Goal: Browse casually

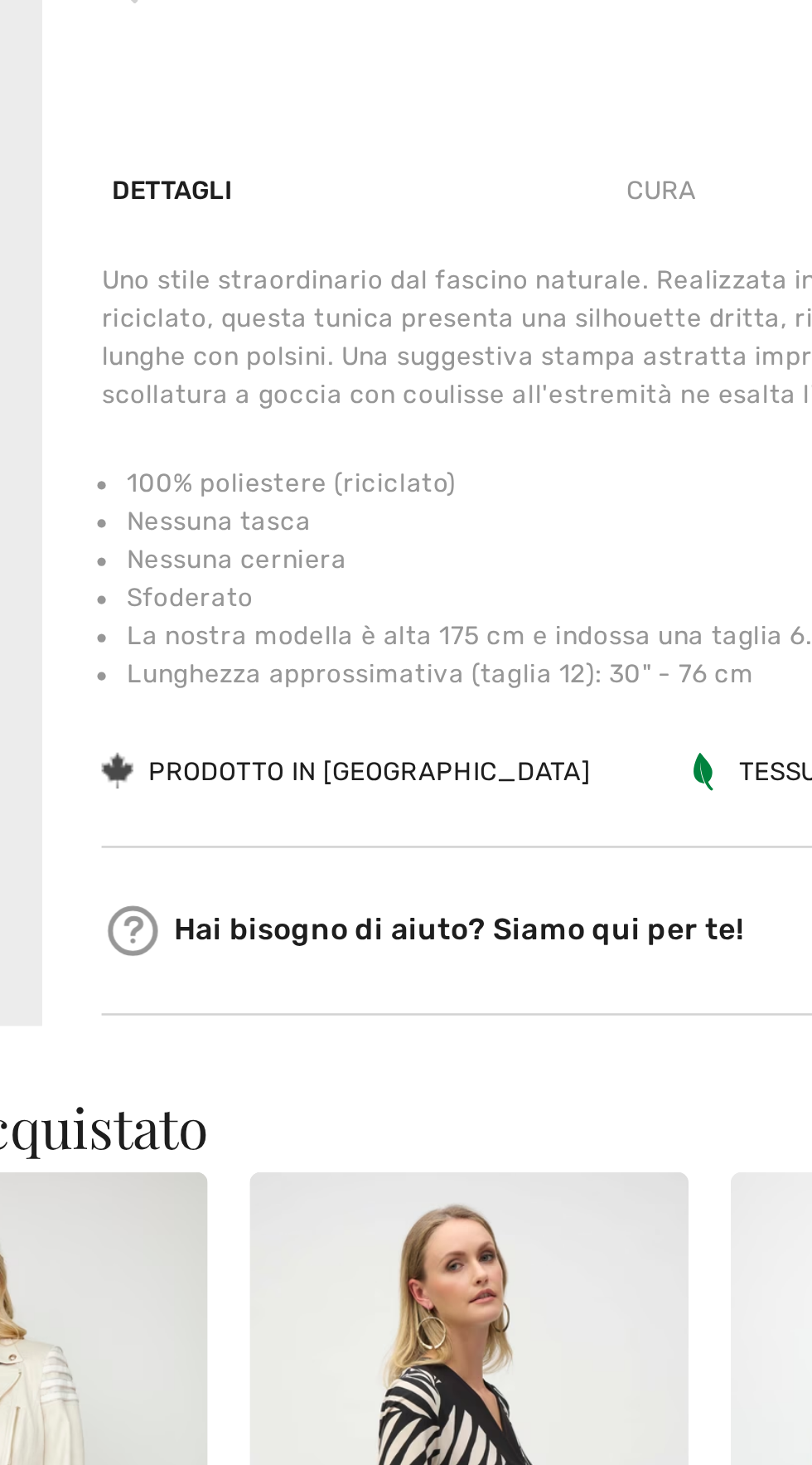
scroll to position [634, 0]
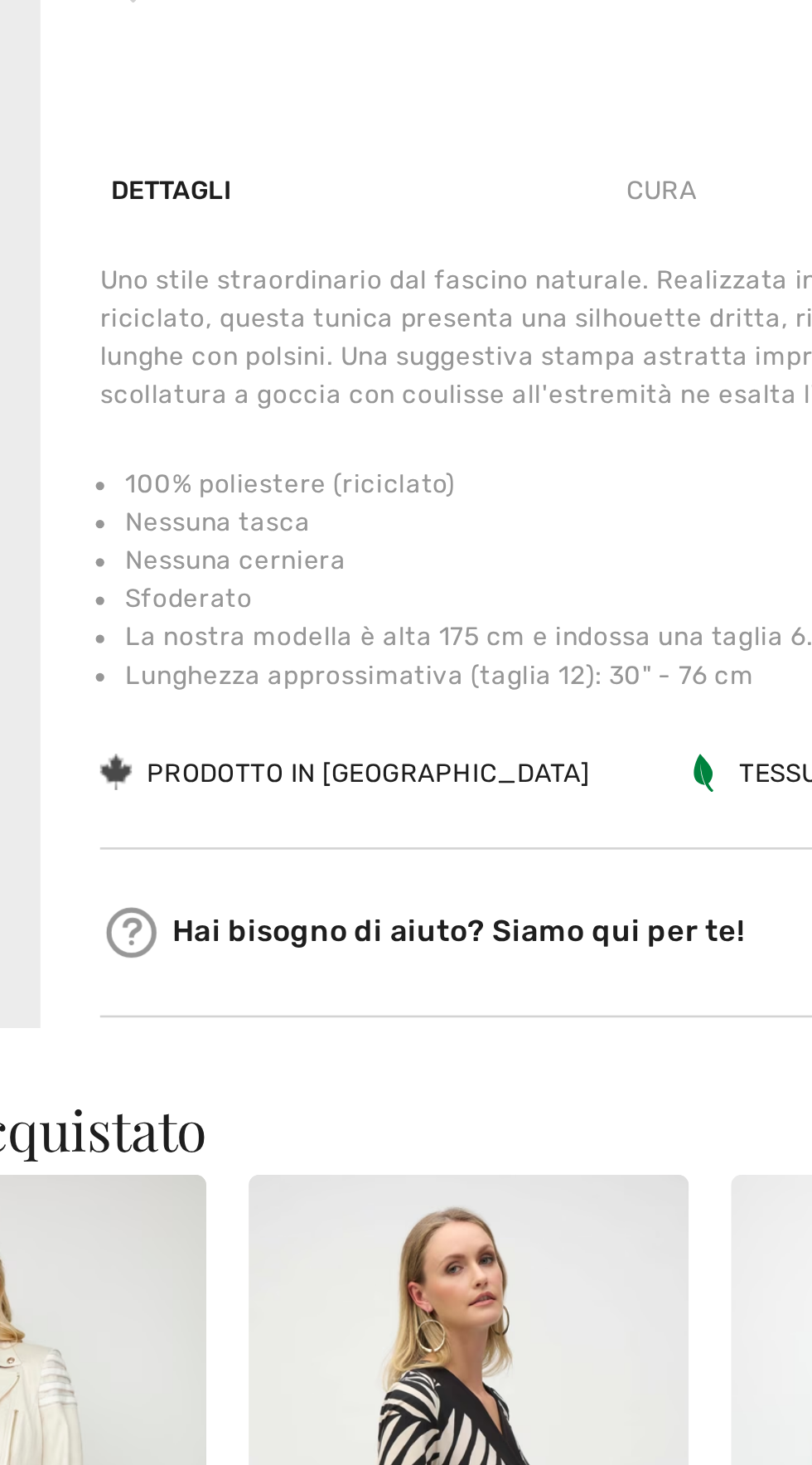
click at [389, 508] on font "Dettagli" at bounding box center [369, 504] width 47 height 11
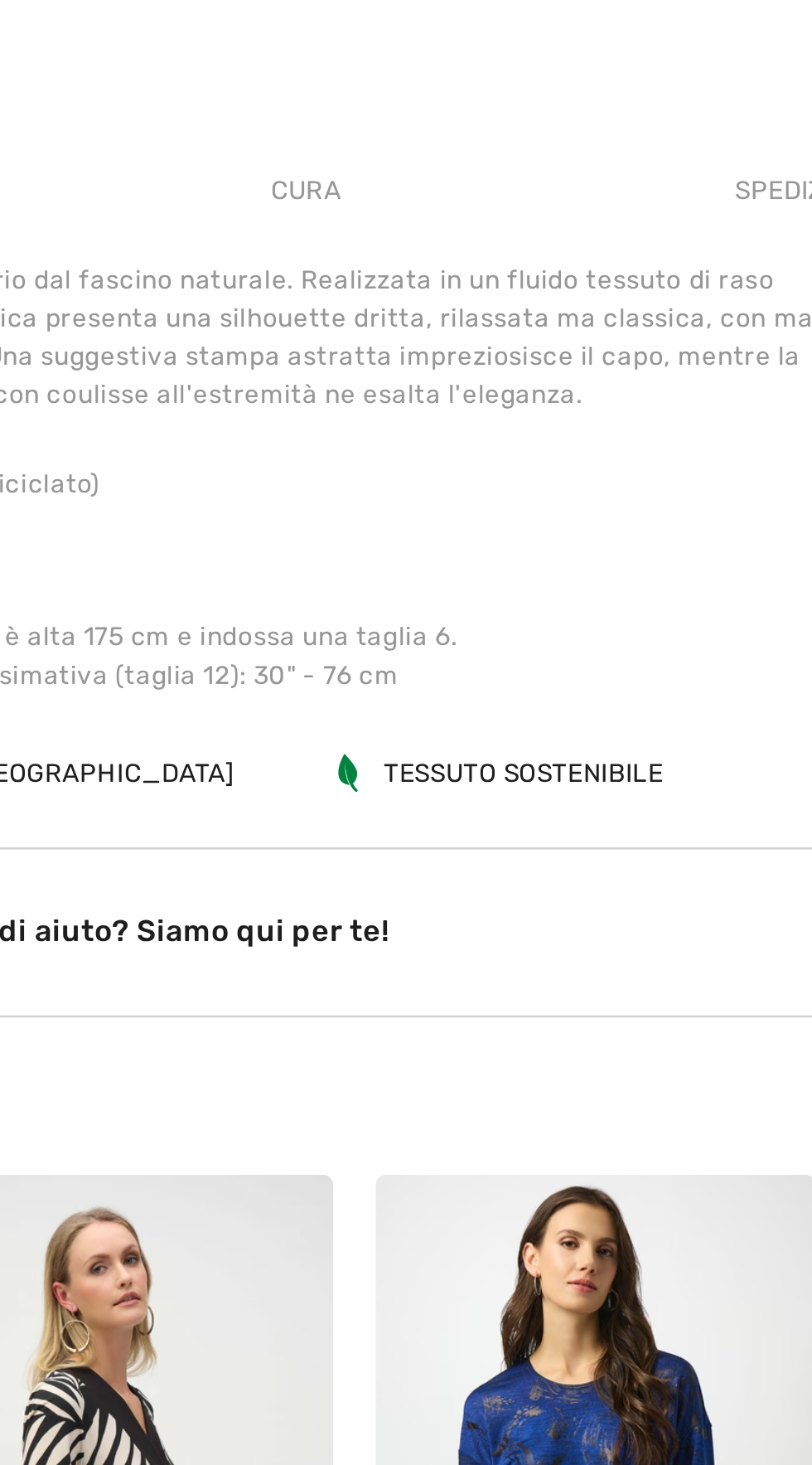
click at [571, 509] on font "Cura" at bounding box center [560, 504] width 27 height 11
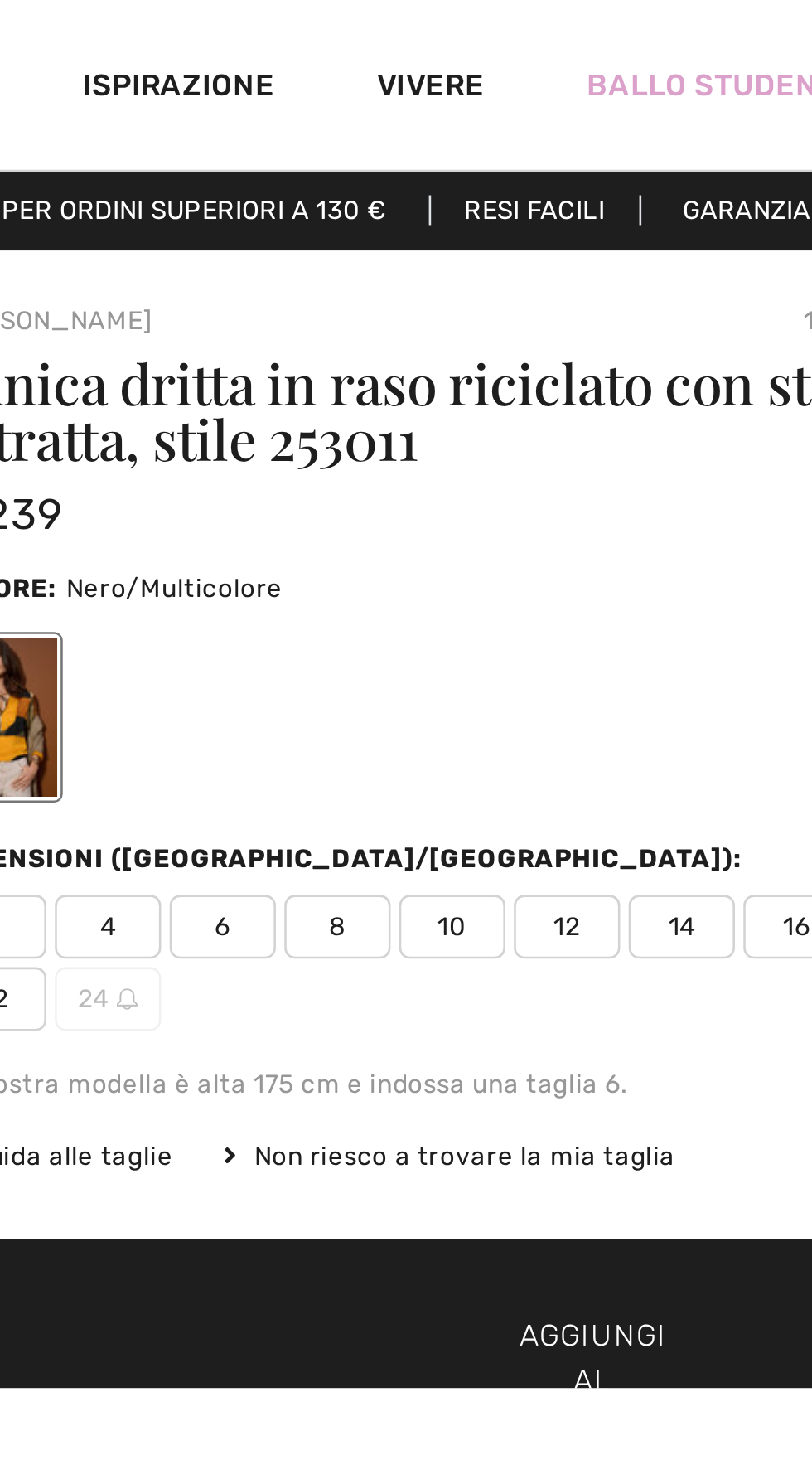
scroll to position [0, 0]
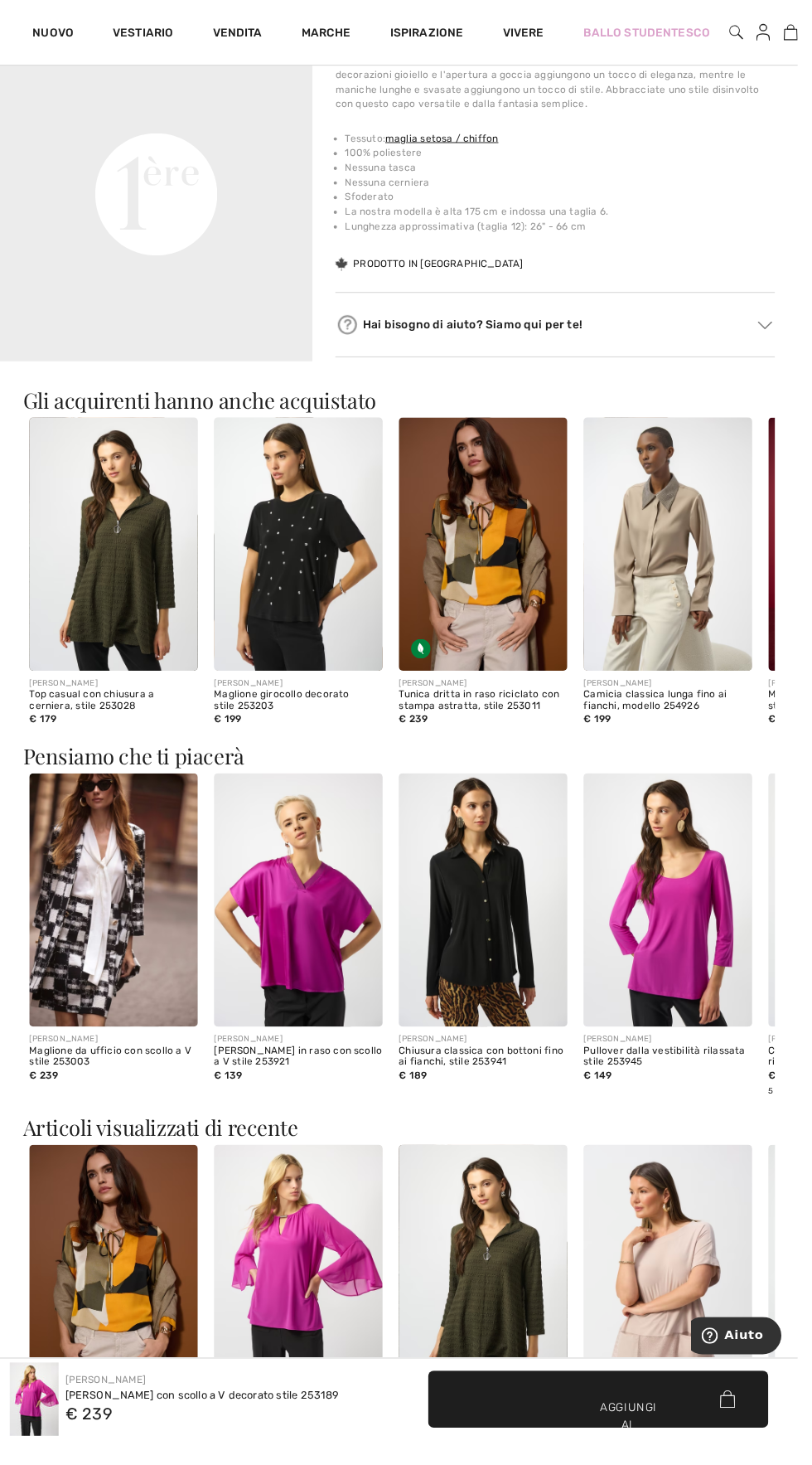
click at [158, 591] on img at bounding box center [116, 554] width 172 height 258
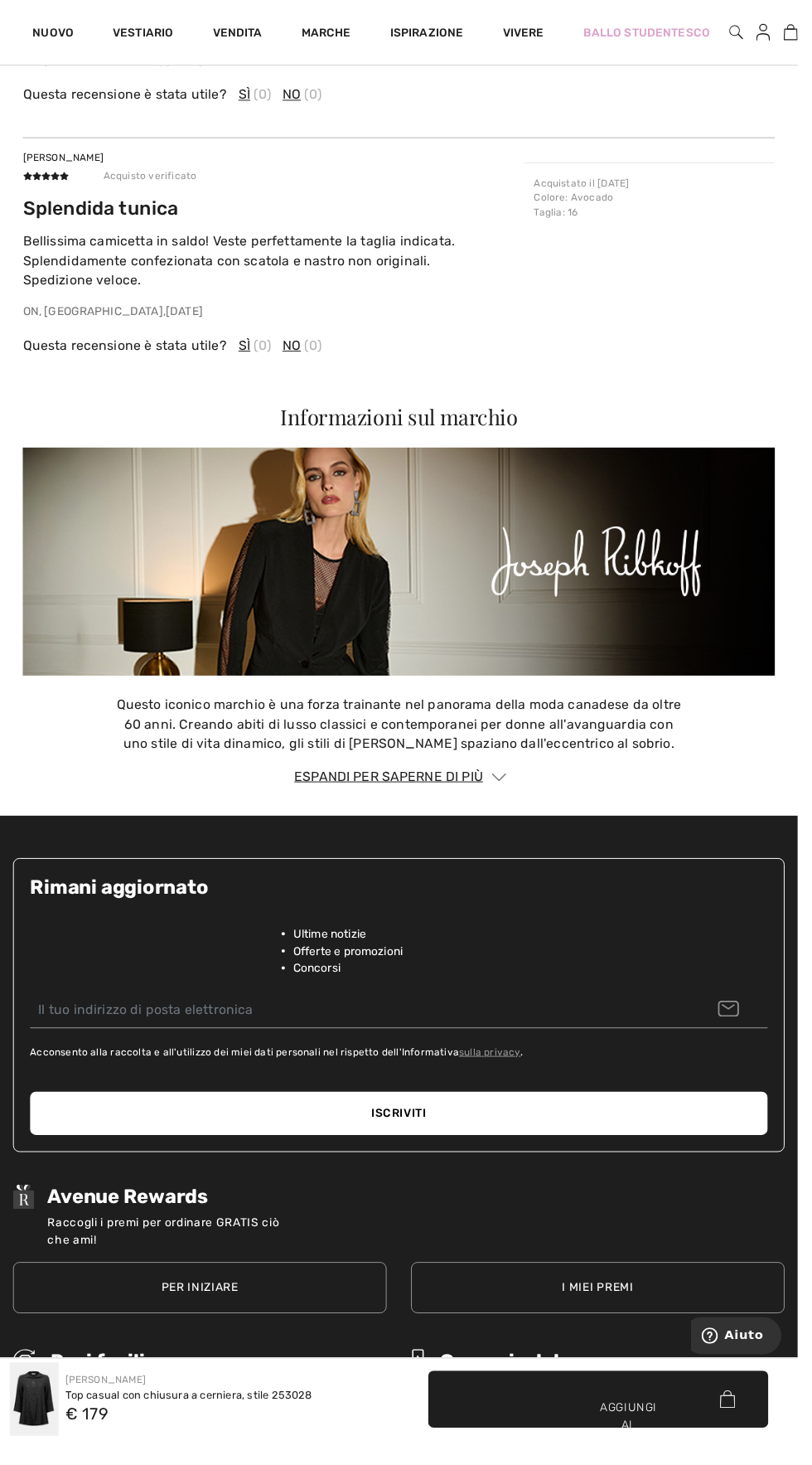
scroll to position [2396, 0]
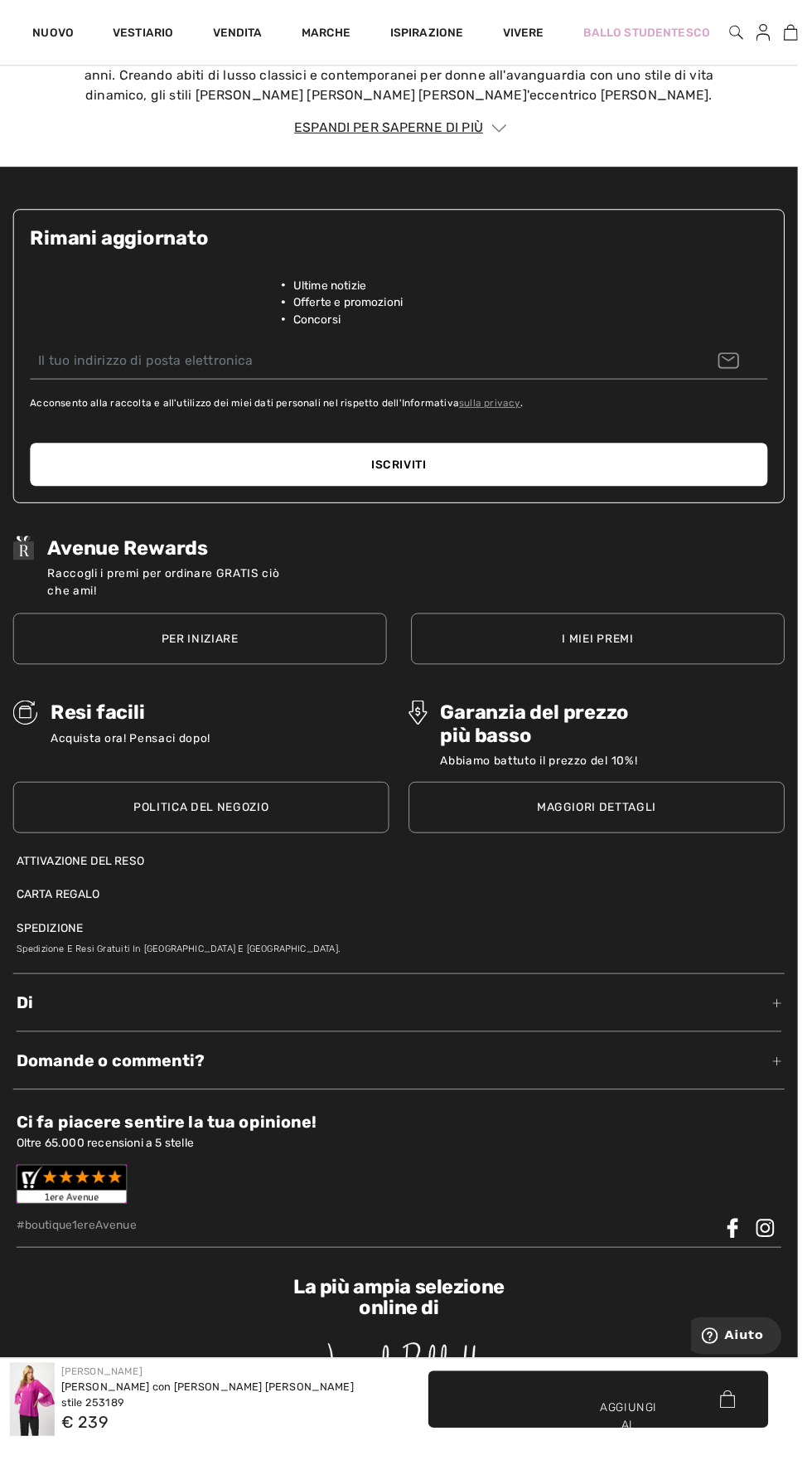
scroll to position [3046, 0]
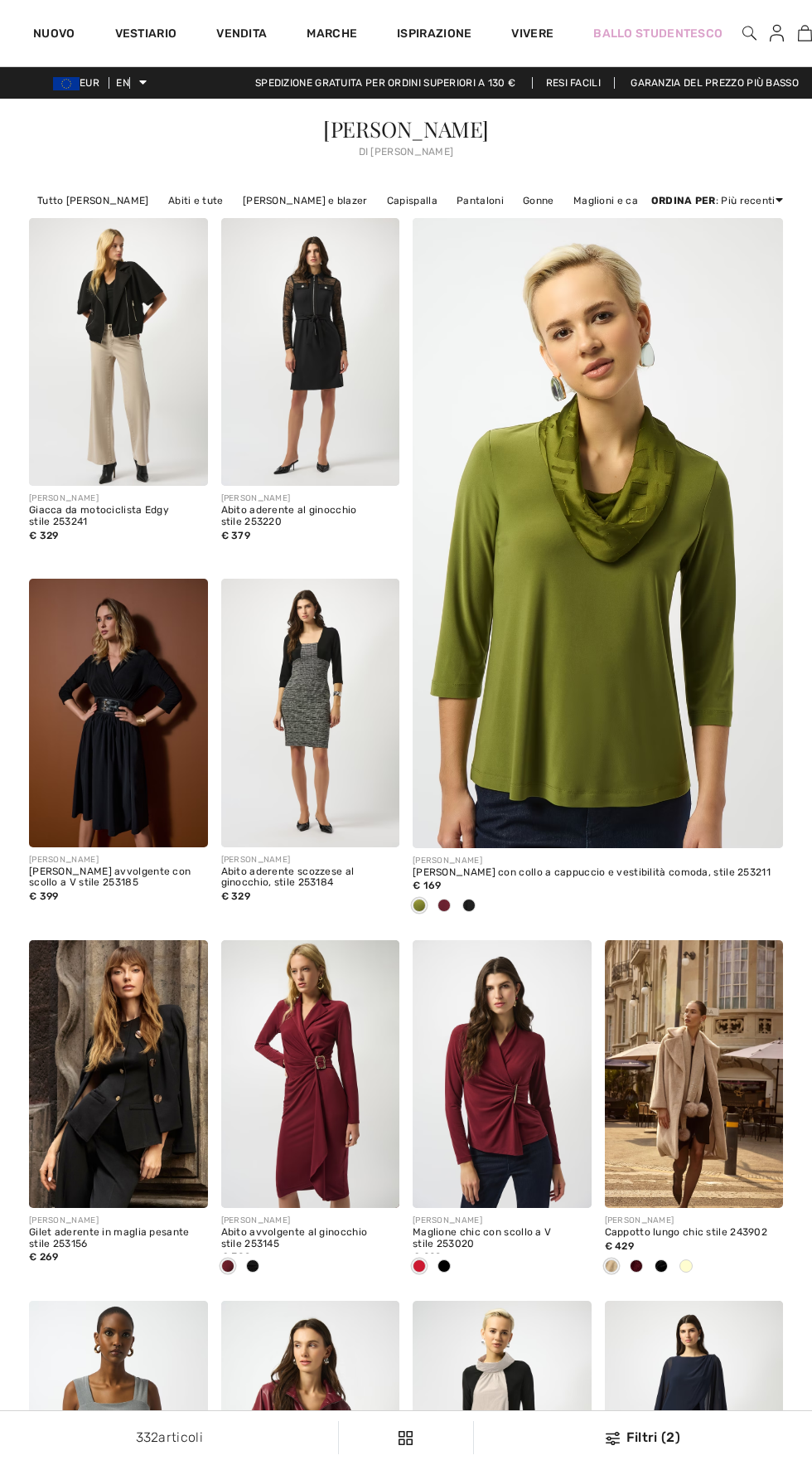
scroll to position [5761, 0]
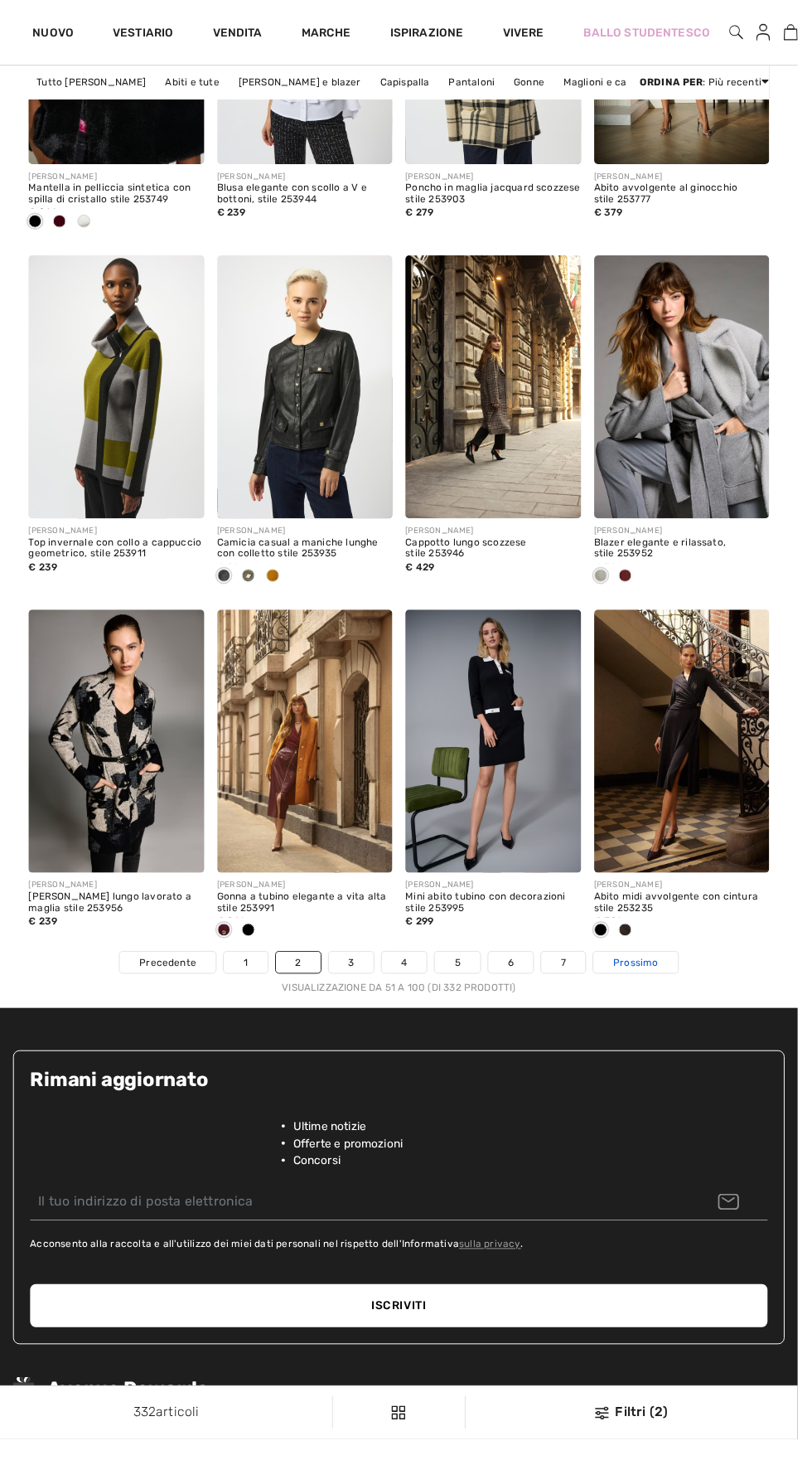
click at [689, 982] on link "Prossimo" at bounding box center [648, 979] width 86 height 22
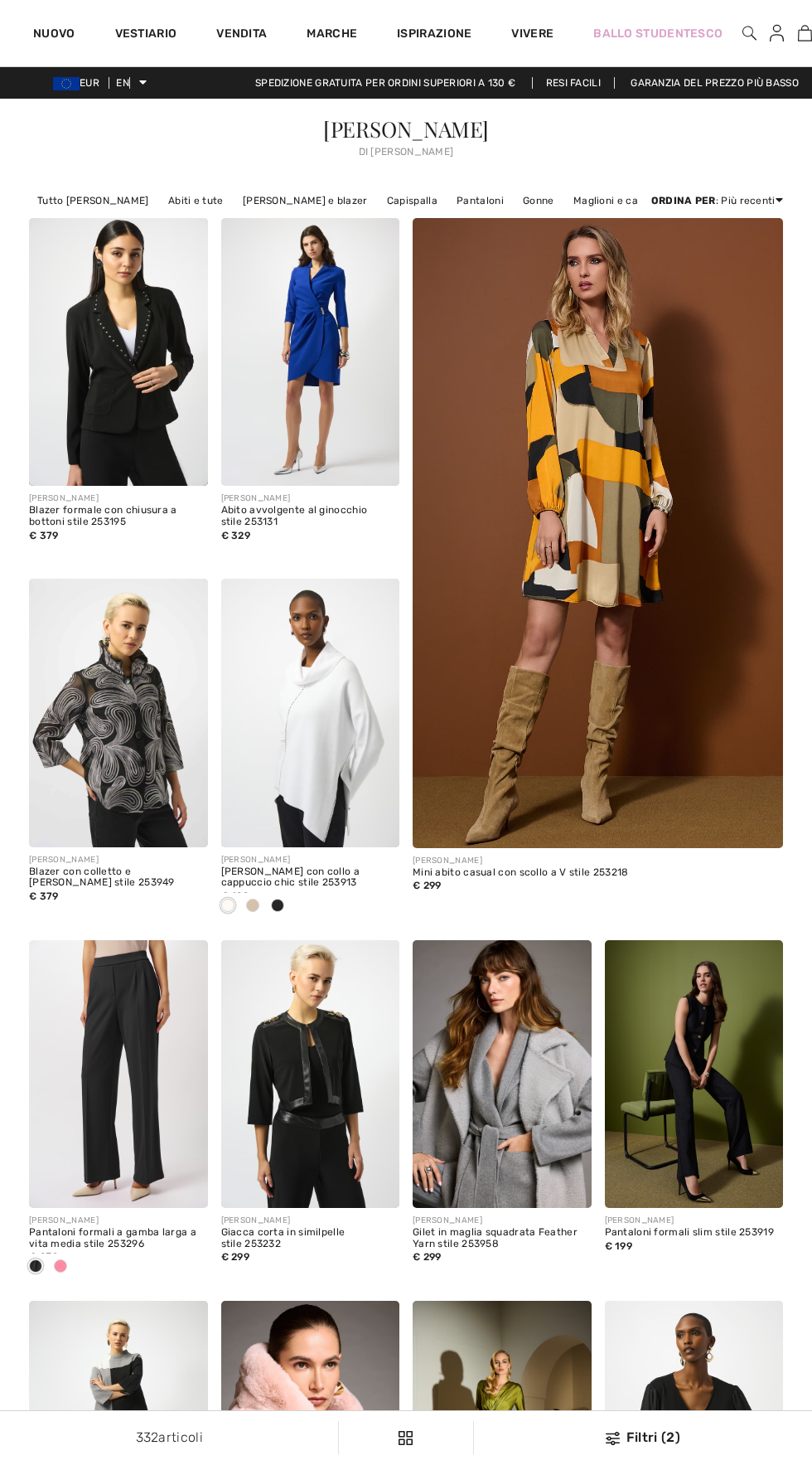
checkbox input "true"
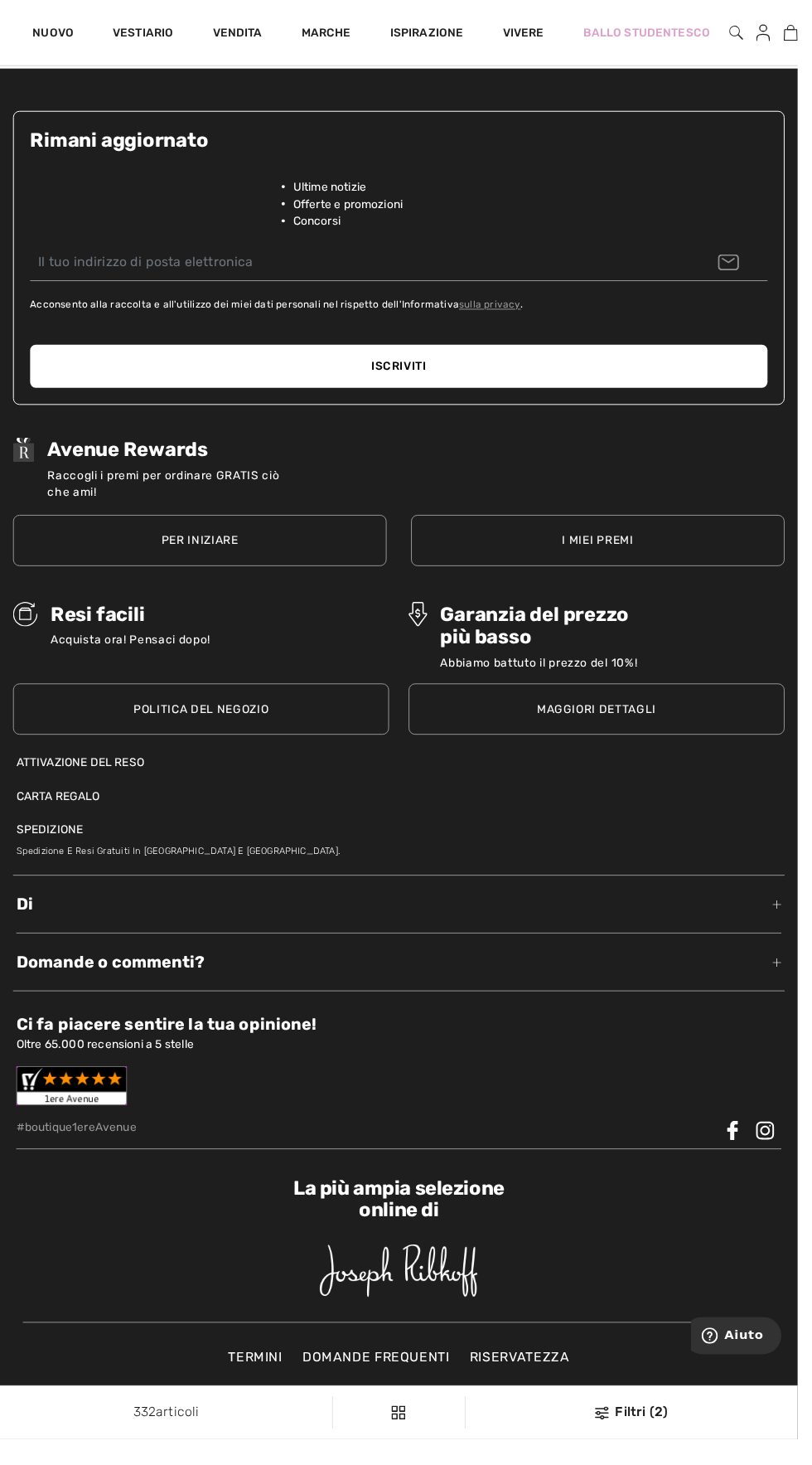
scroll to position [5820, 0]
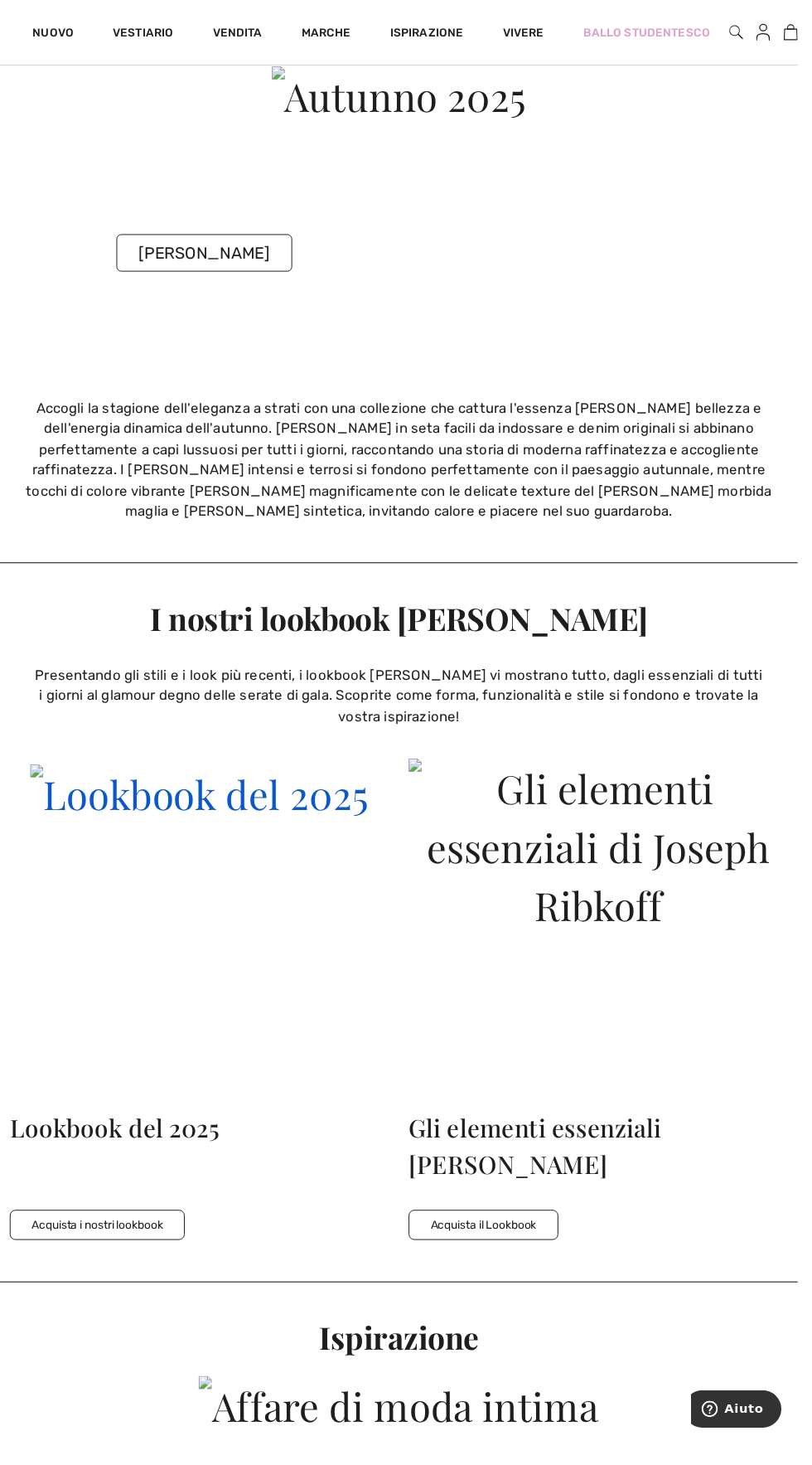
click at [314, 838] on img at bounding box center [202, 809] width 344 height 60
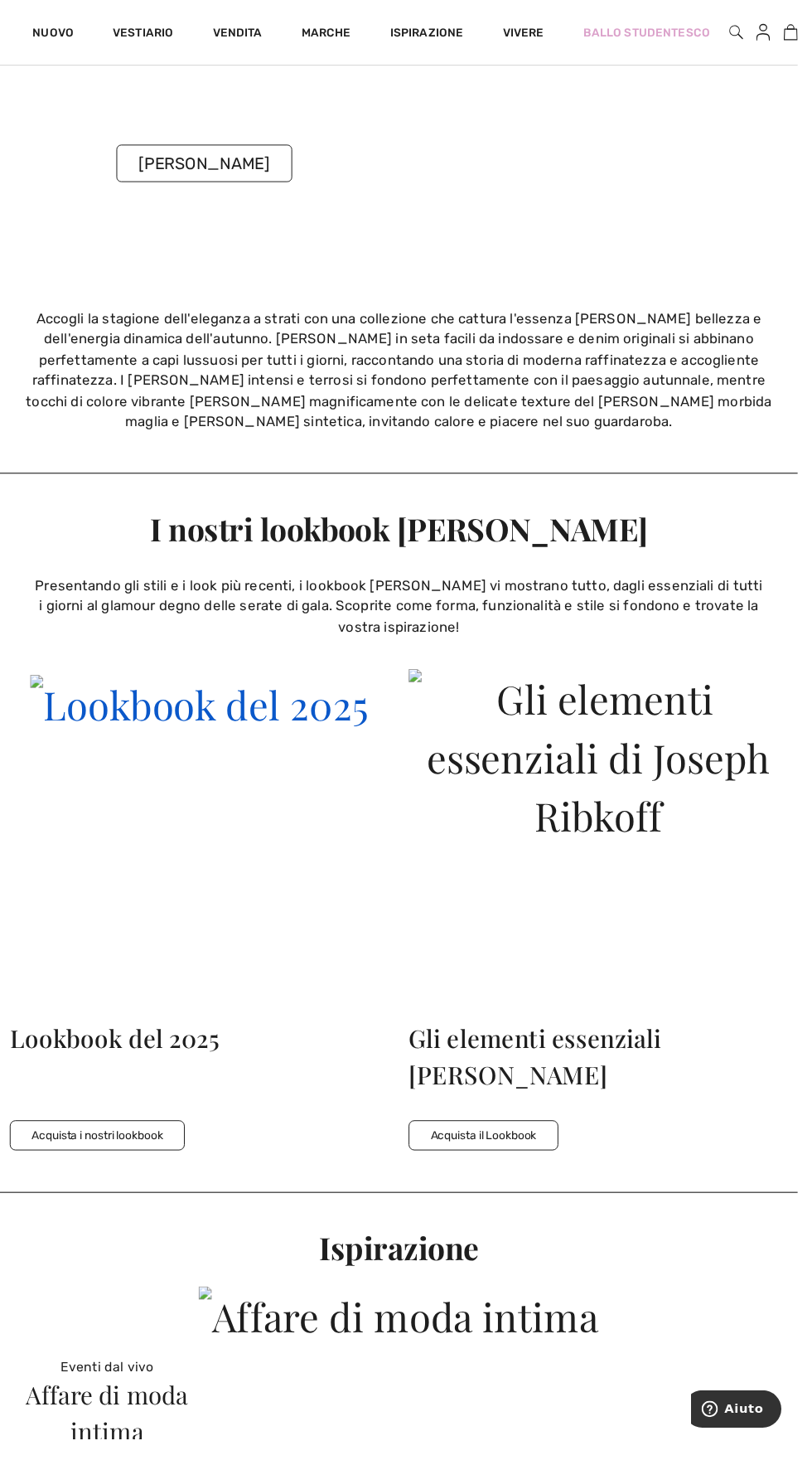
scroll to position [2679, 0]
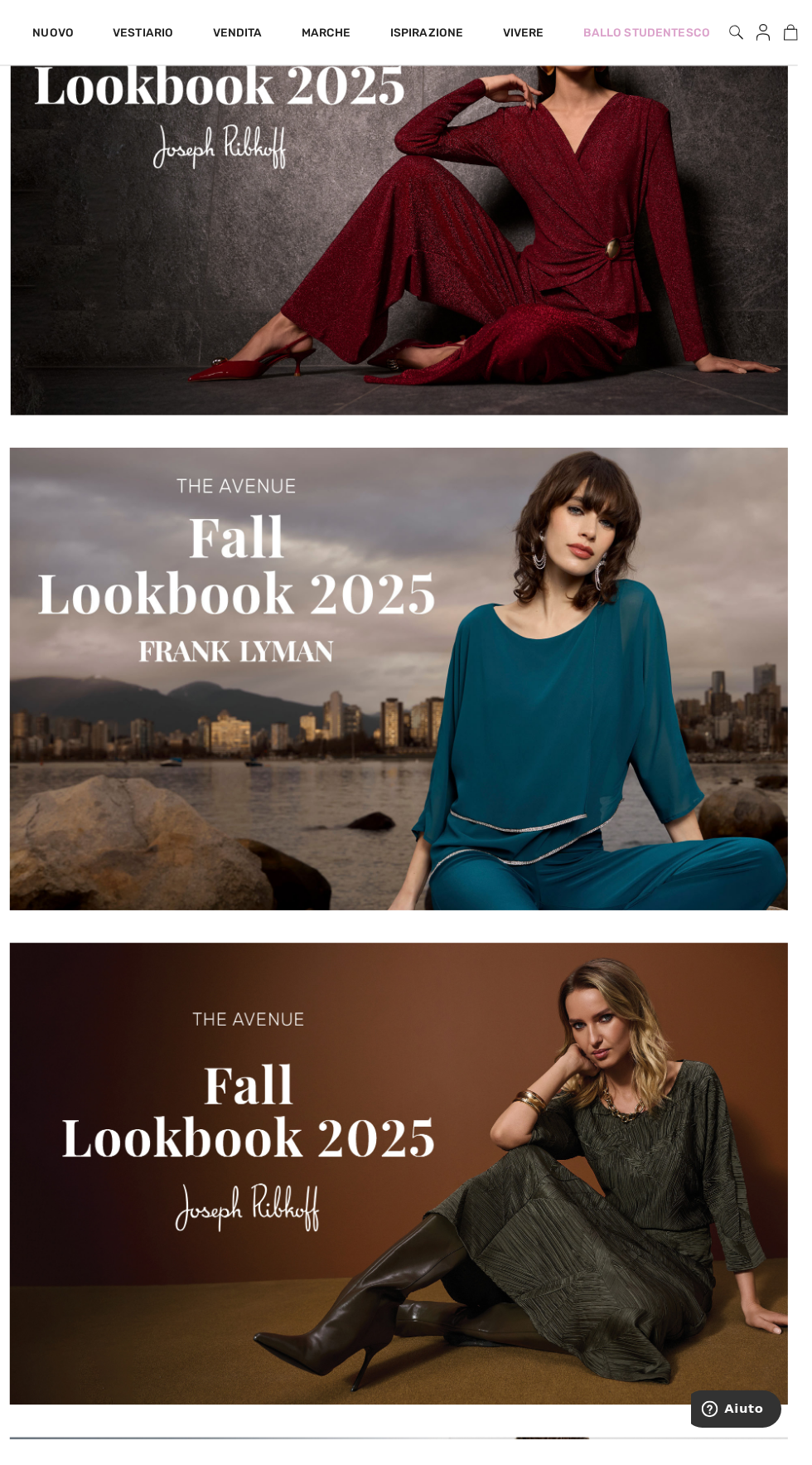
scroll to position [1329, 0]
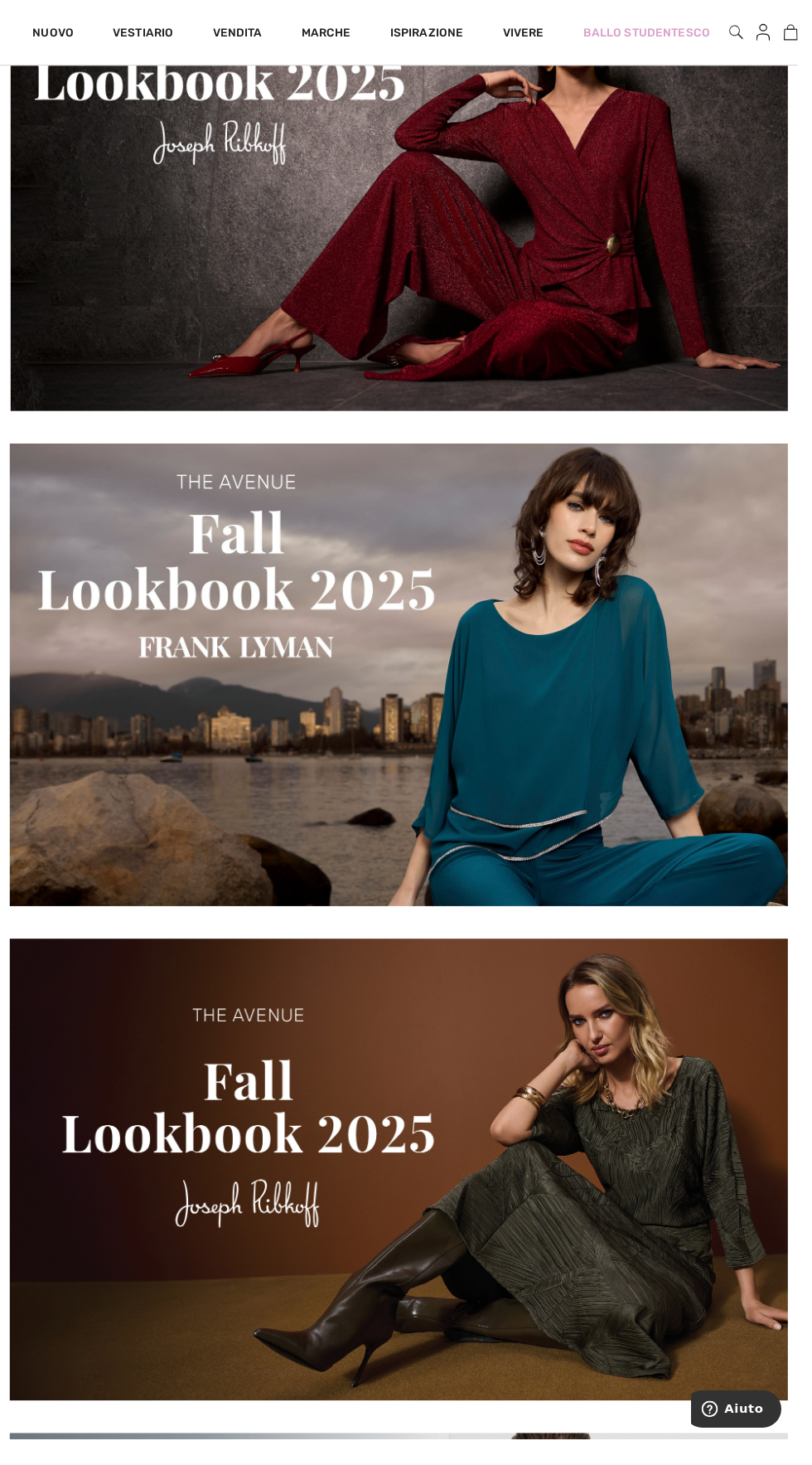
click at [603, 820] on img at bounding box center [406, 687] width 793 height 471
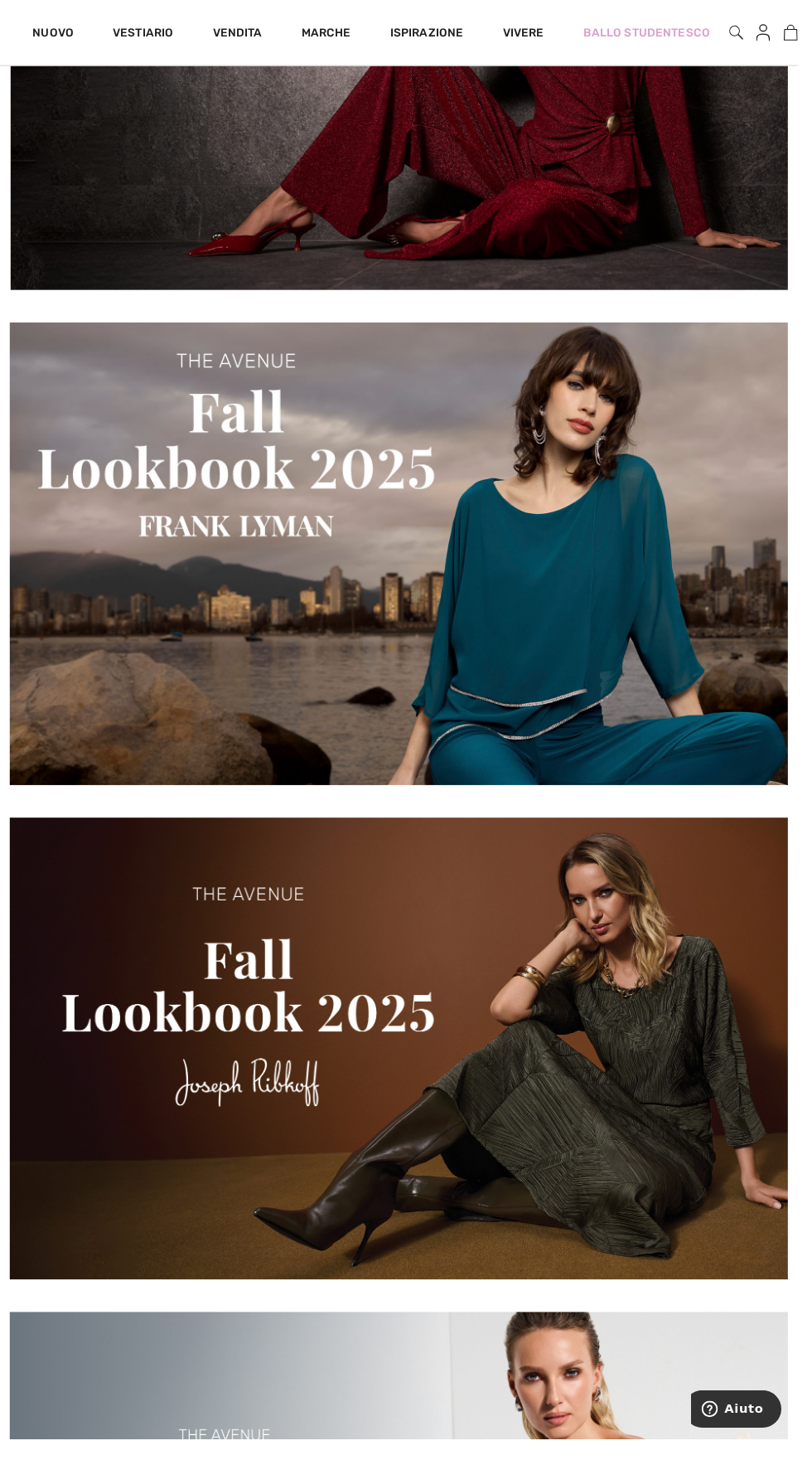
scroll to position [1458, 0]
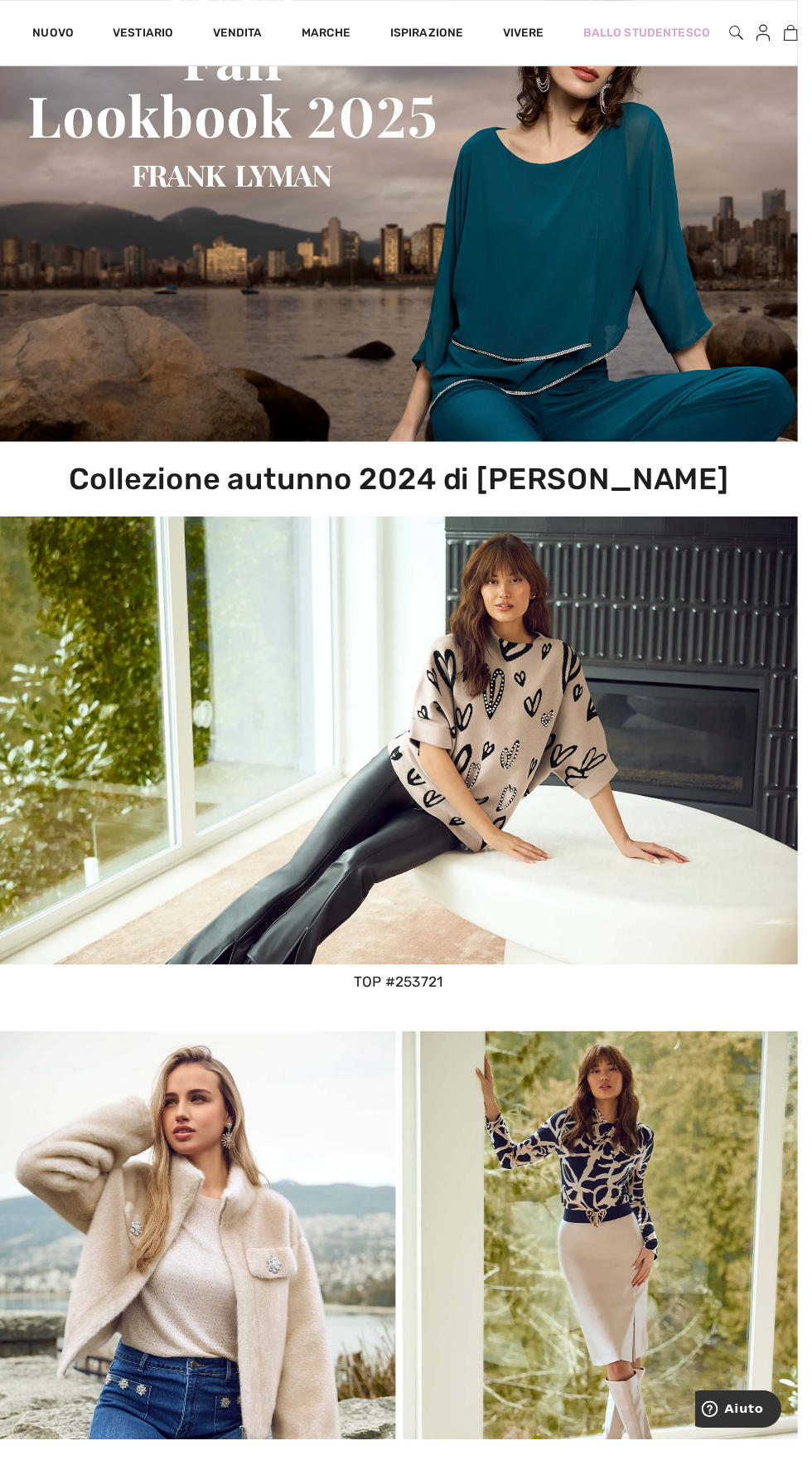
scroll to position [130, 0]
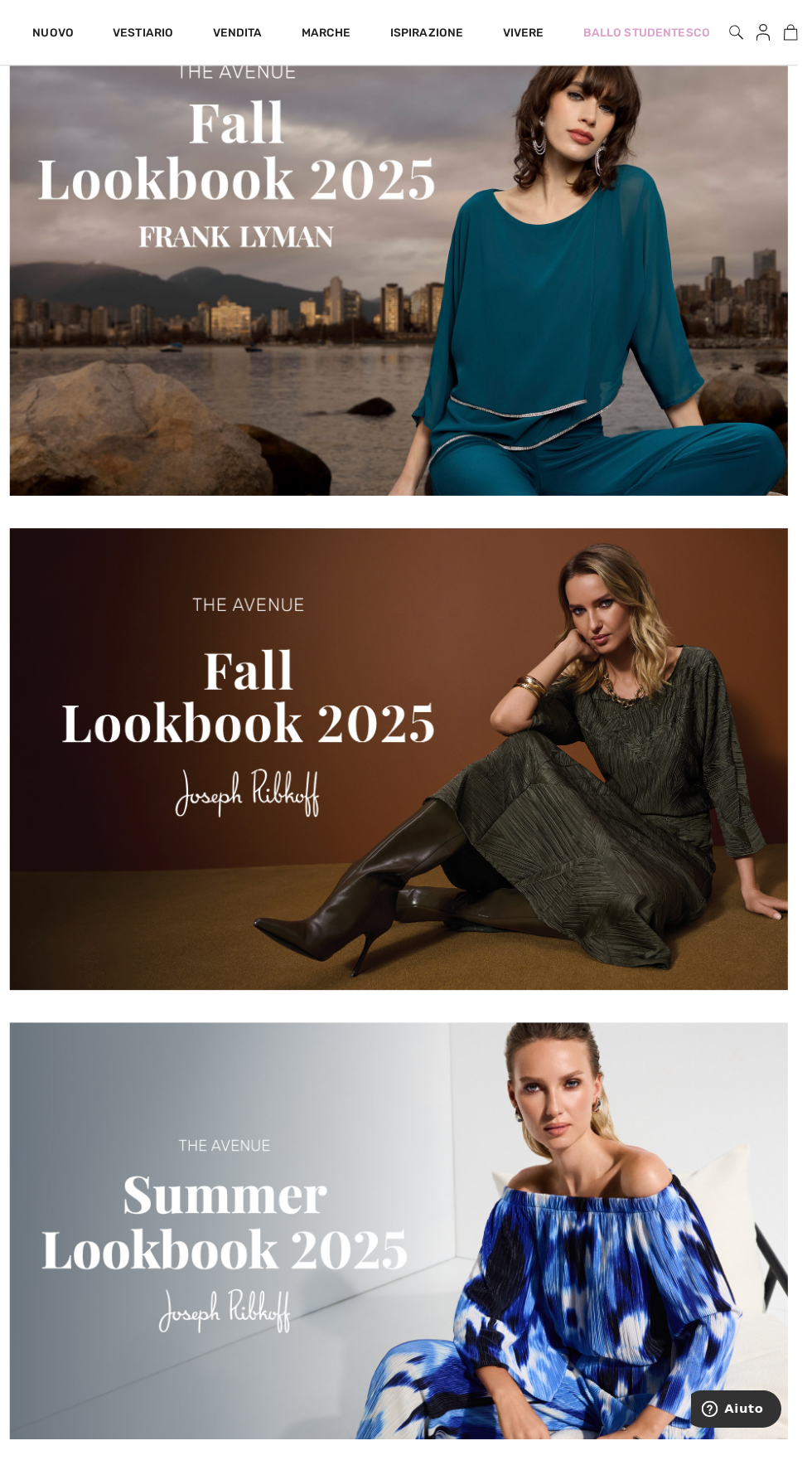
scroll to position [1746, 0]
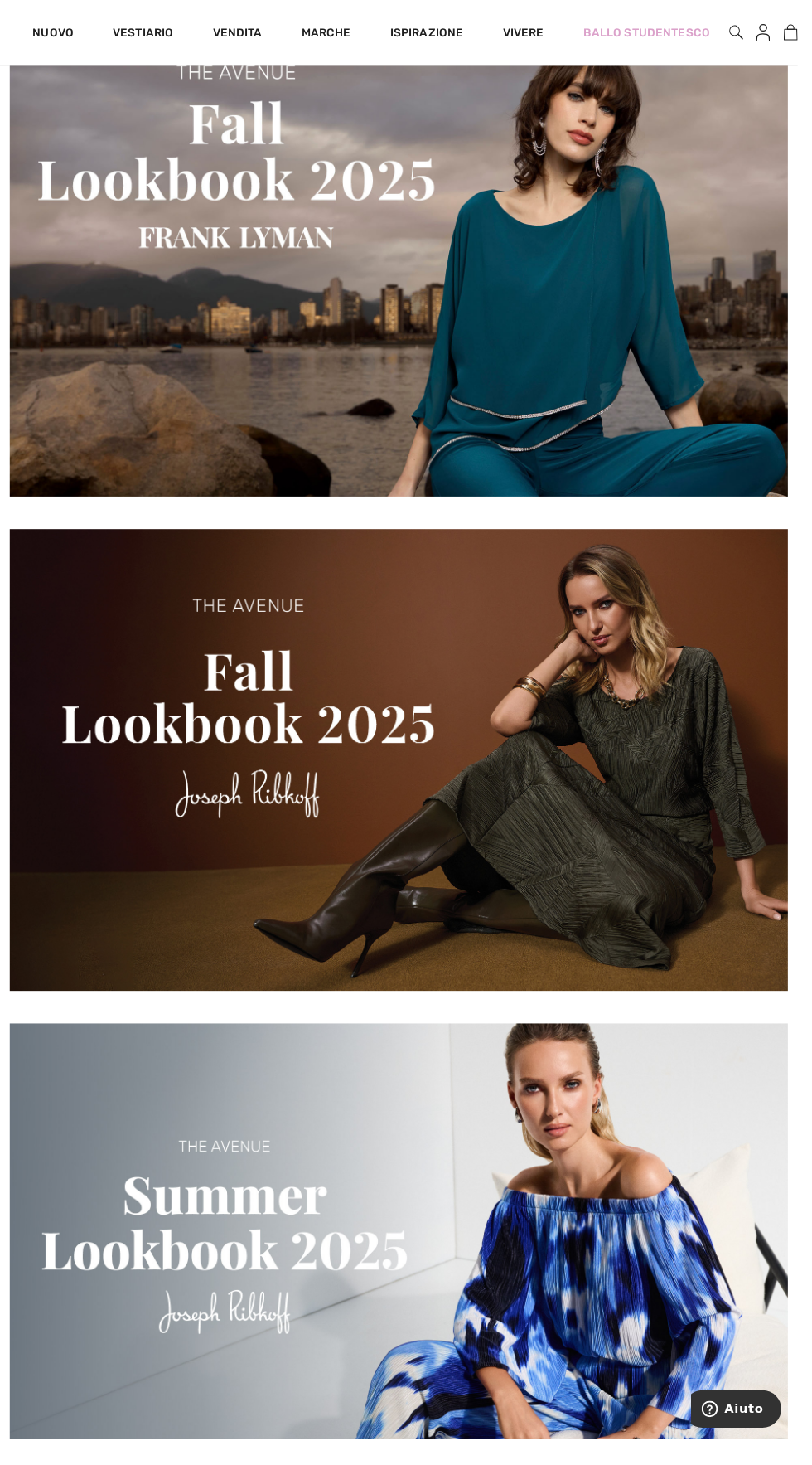
click at [686, 817] on img at bounding box center [406, 774] width 793 height 470
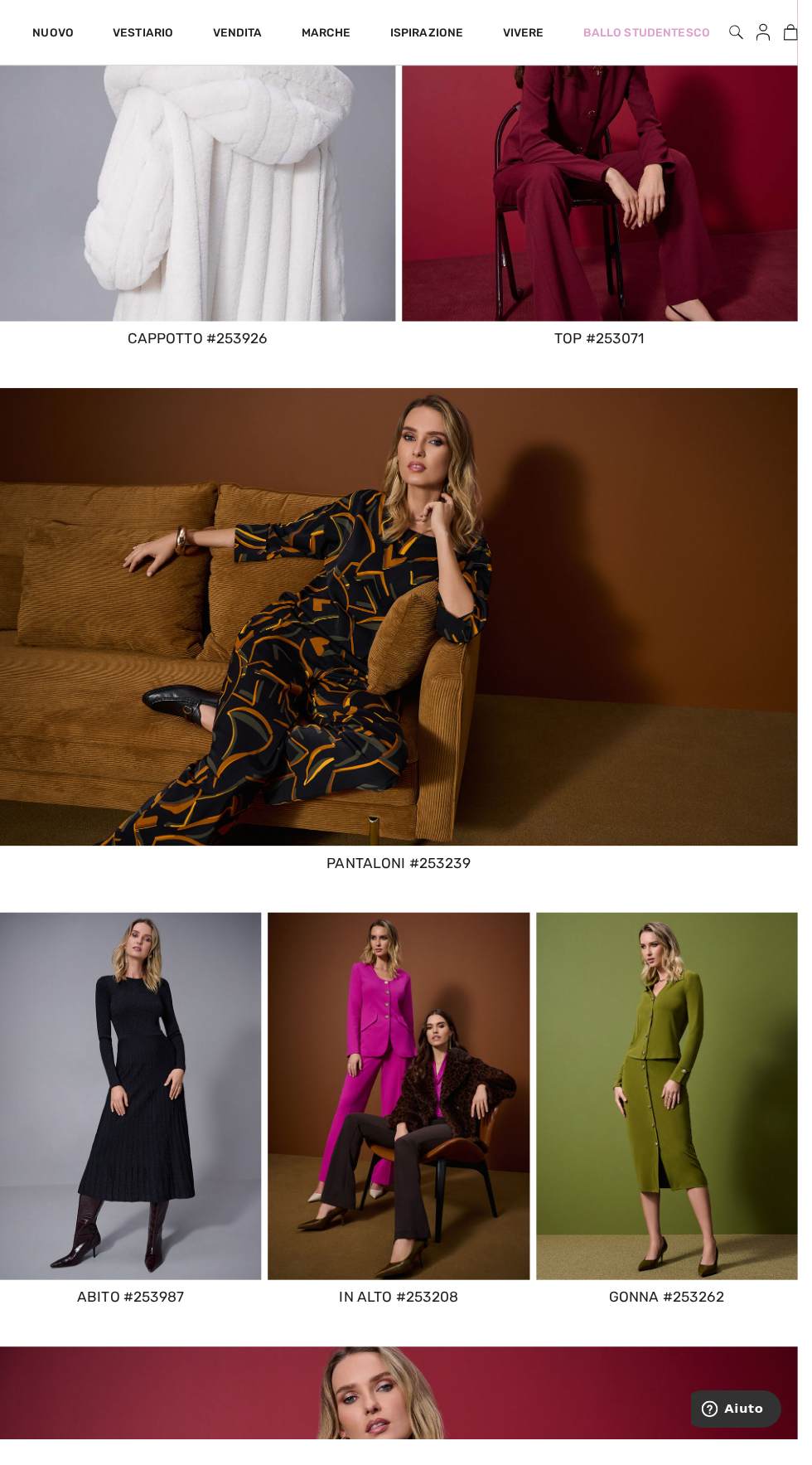
scroll to position [1756, 0]
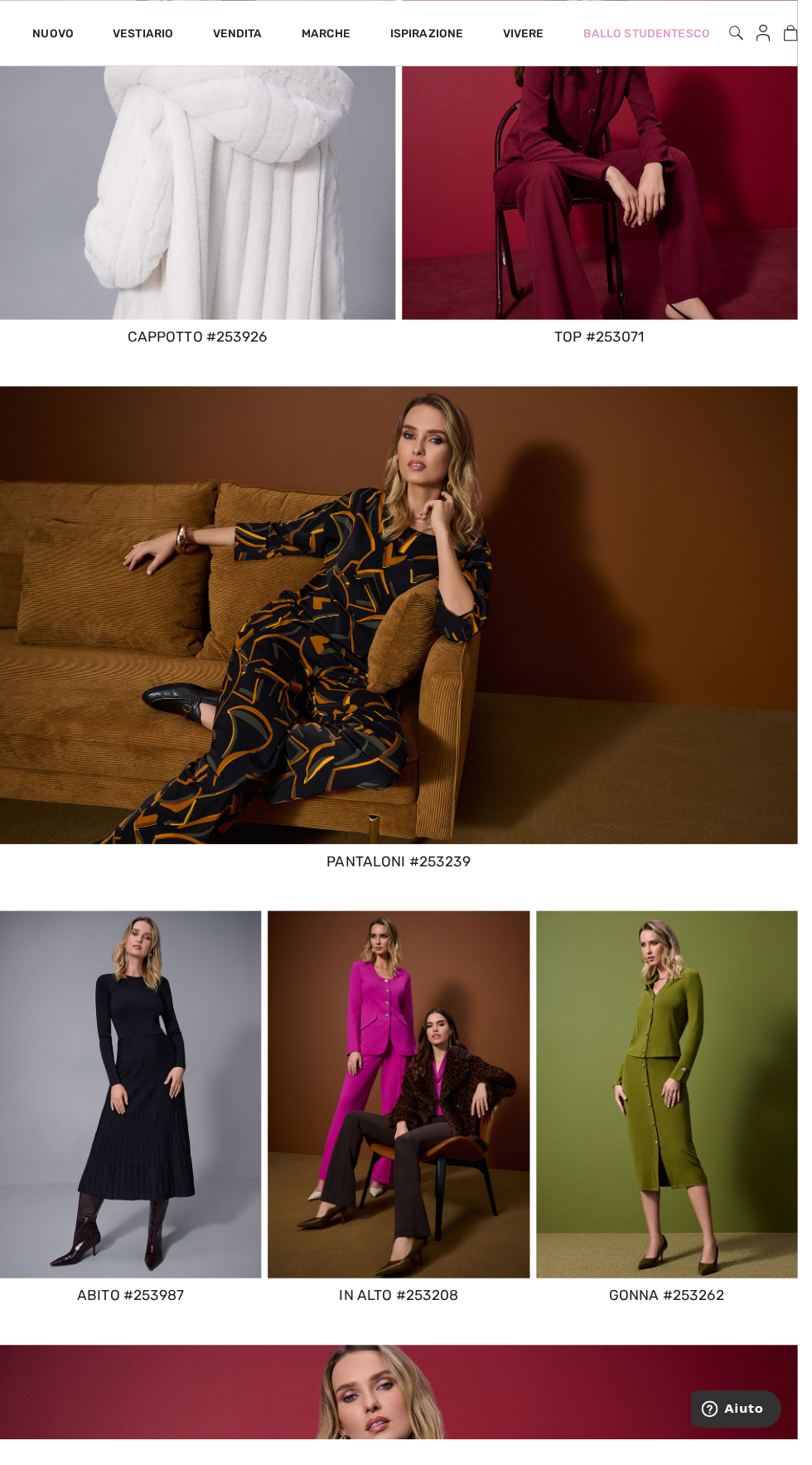
click at [162, 1169] on img at bounding box center [133, 1113] width 266 height 373
click at [134, 1172] on img at bounding box center [133, 1113] width 266 height 373
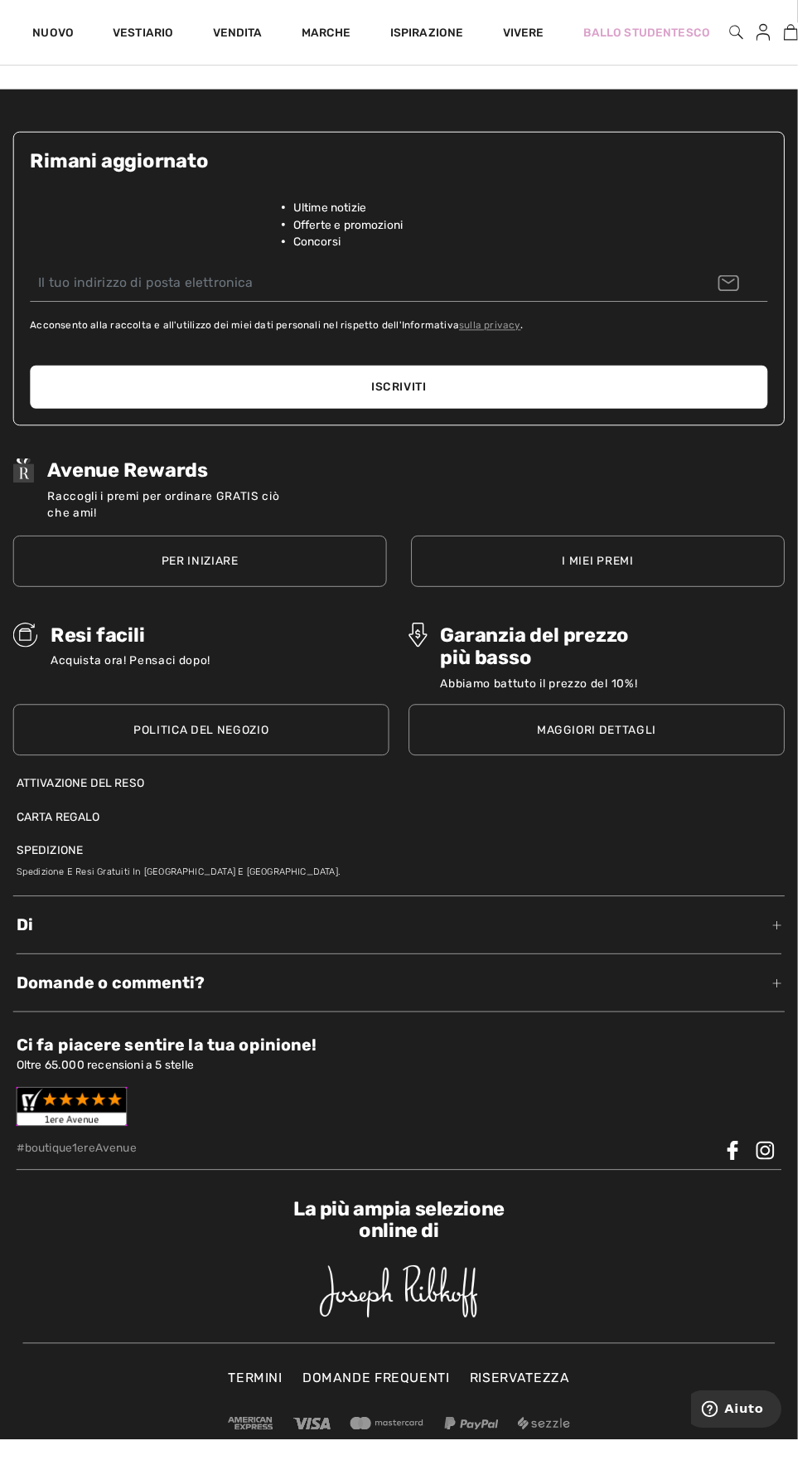
scroll to position [7038, 0]
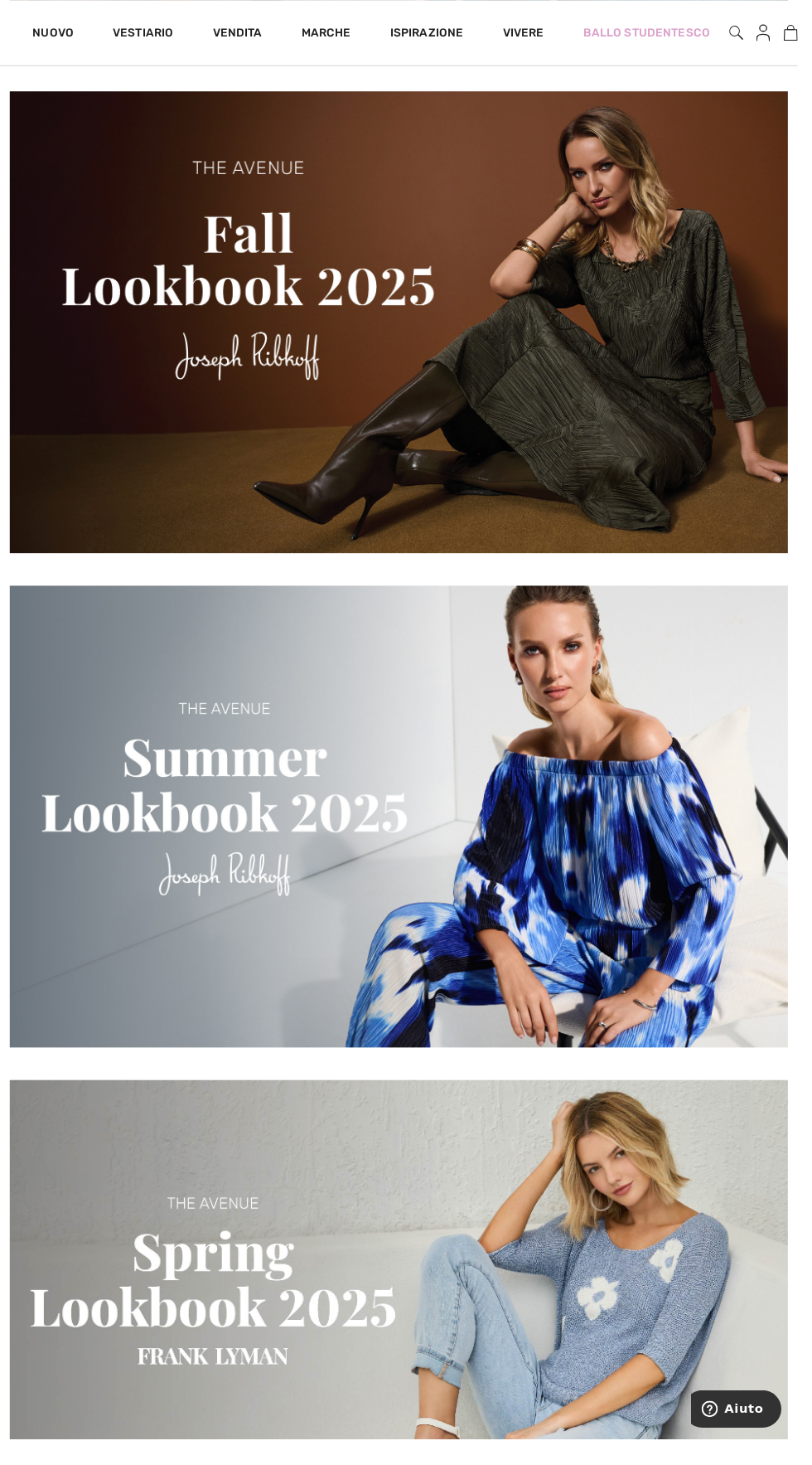
scroll to position [2247, 0]
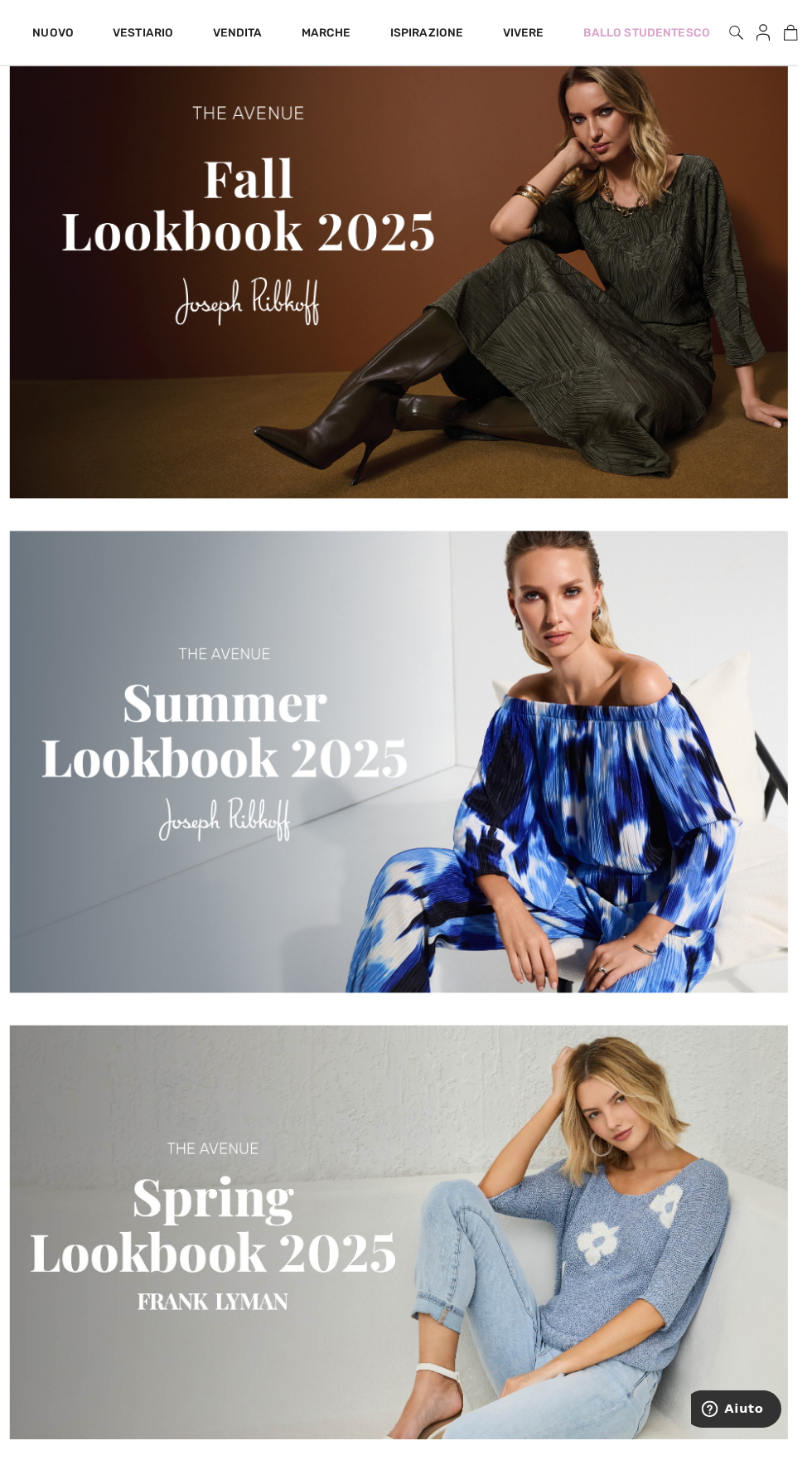
click at [699, 833] on img at bounding box center [406, 776] width 793 height 471
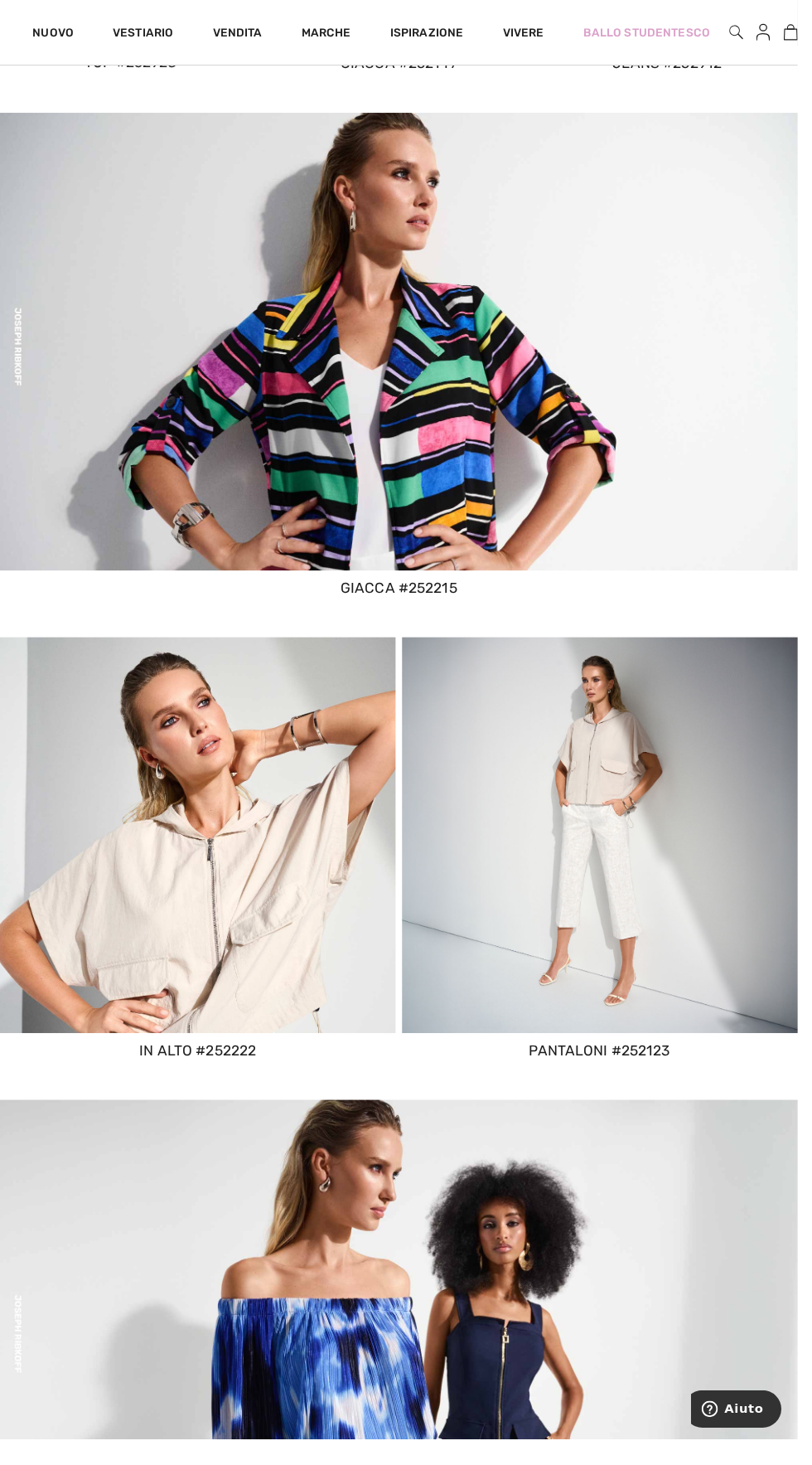
scroll to position [2055, 0]
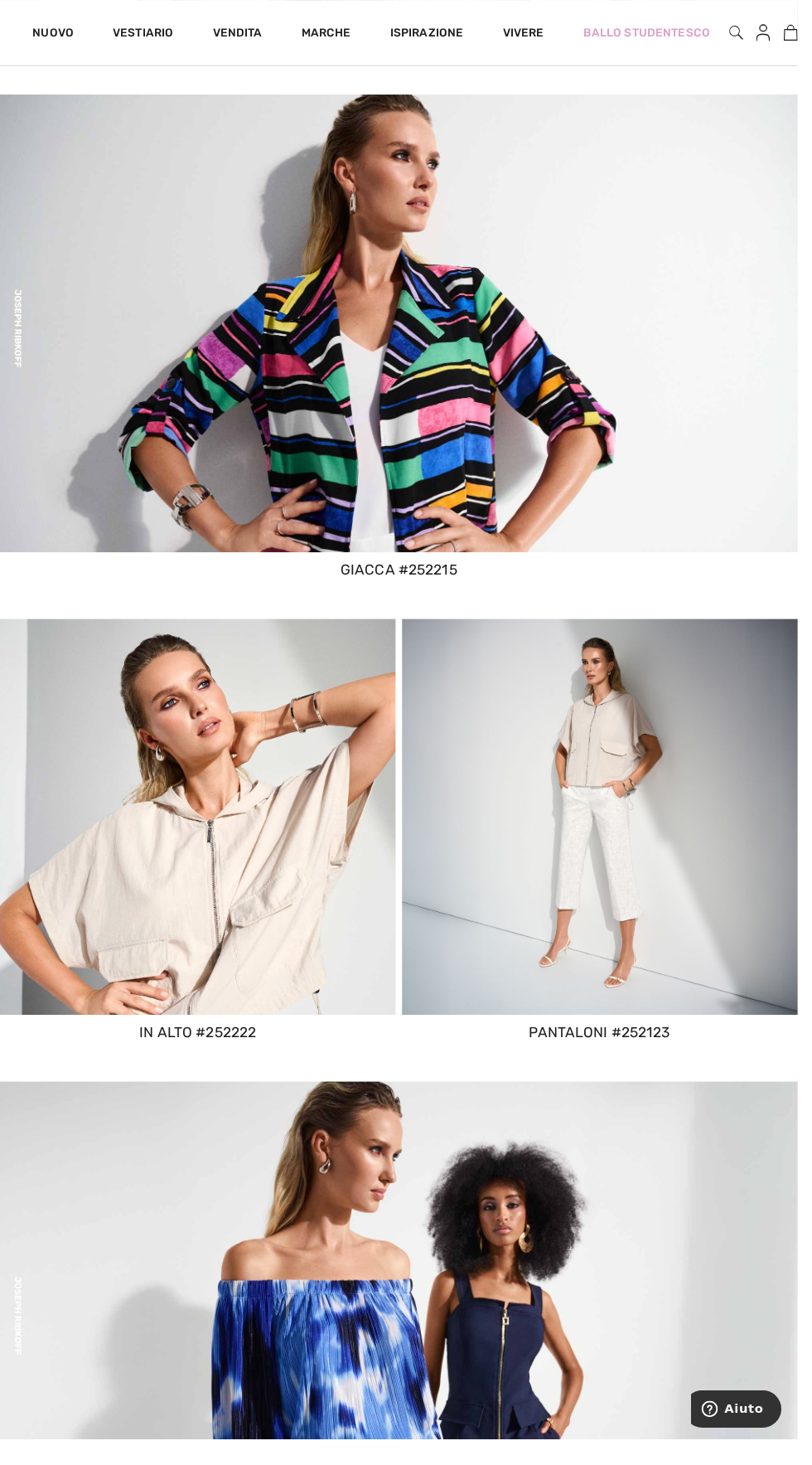
click at [500, 417] on img at bounding box center [406, 329] width 812 height 466
click at [522, 532] on img at bounding box center [406, 329] width 812 height 466
click at [509, 543] on img at bounding box center [406, 329] width 812 height 466
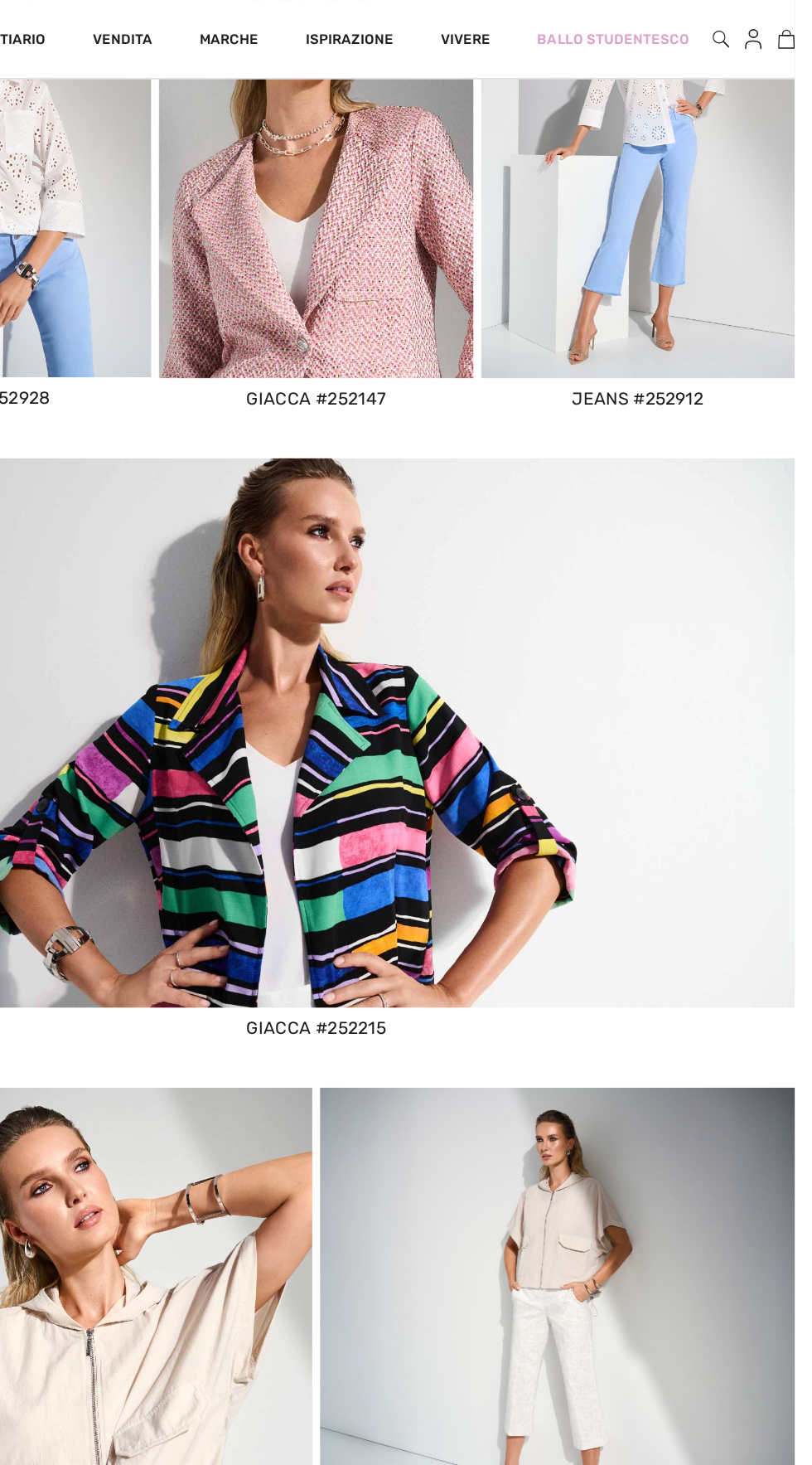
click at [567, 449] on img at bounding box center [406, 621] width 812 height 466
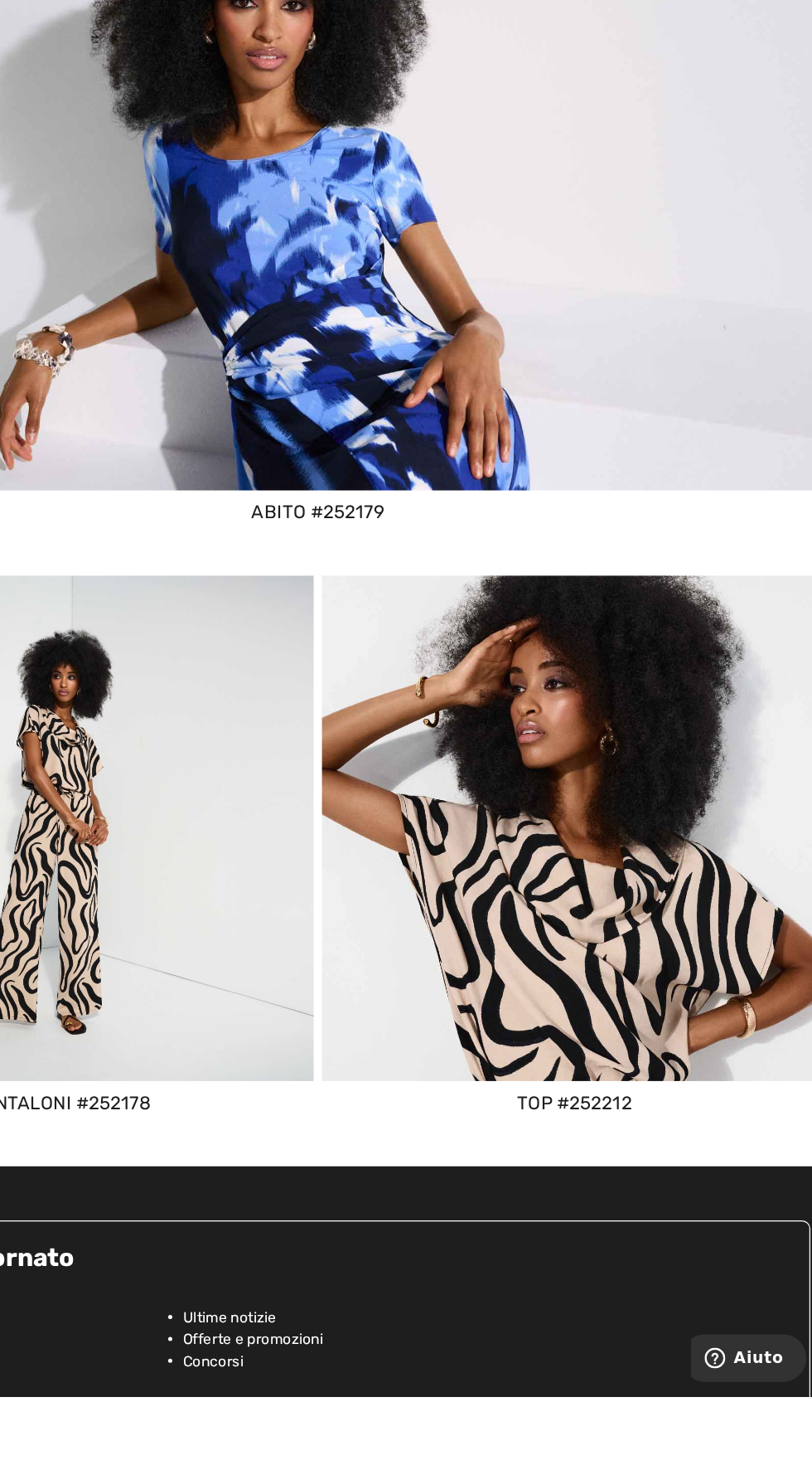
scroll to position [5837, 0]
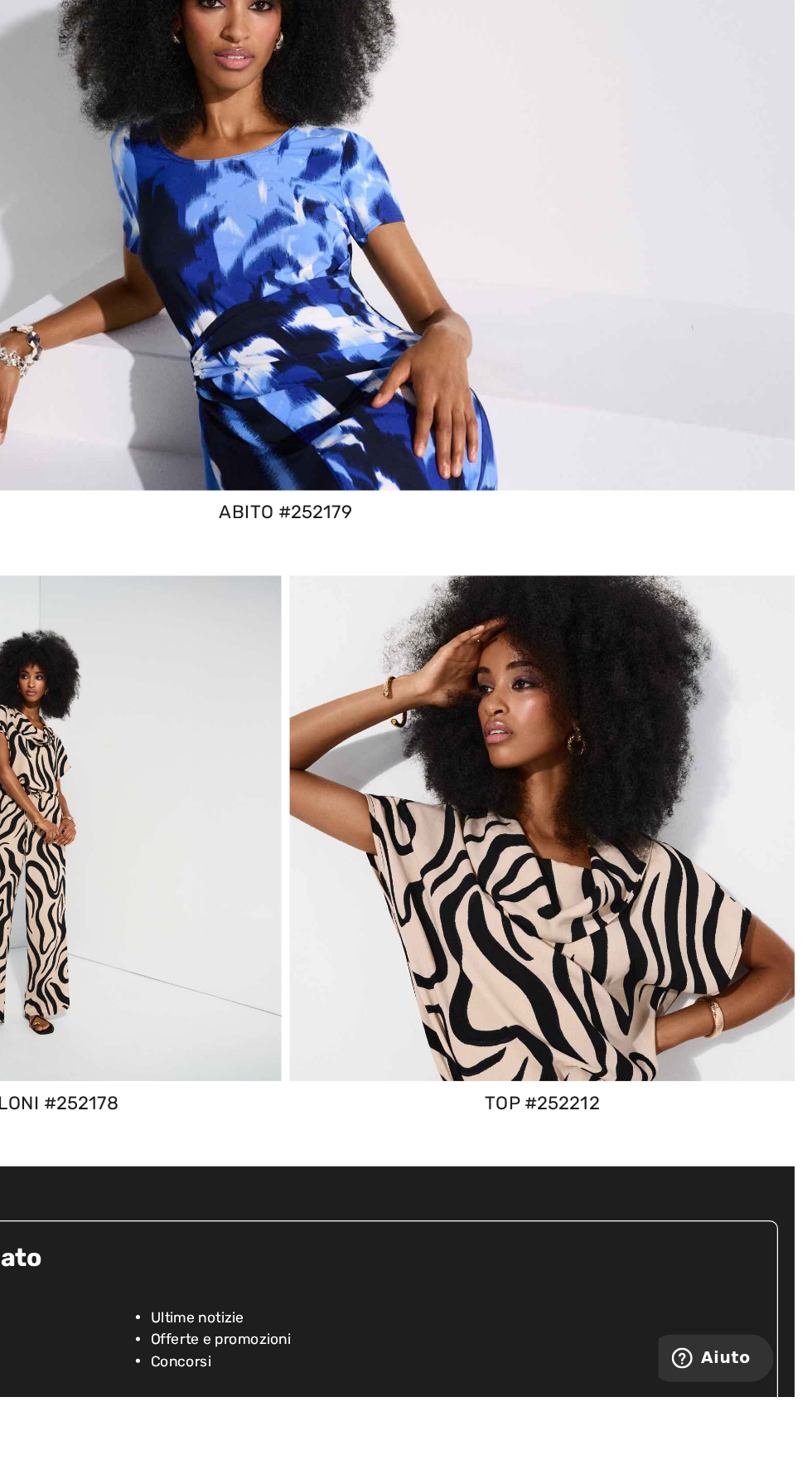
click at [661, 1108] on img at bounding box center [611, 1012] width 402 height 403
click at [662, 1042] on img at bounding box center [611, 1012] width 402 height 403
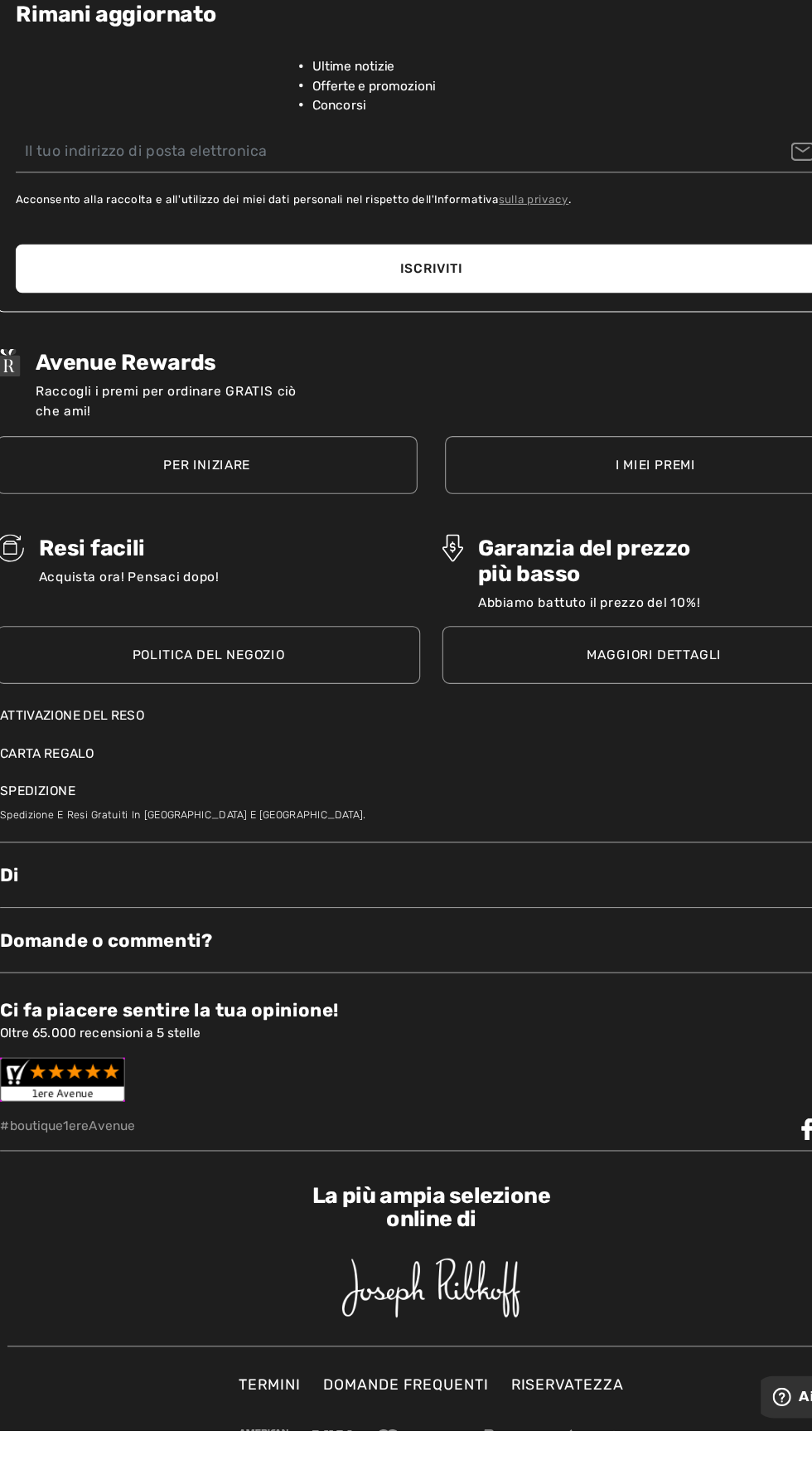
scroll to position [7054, 0]
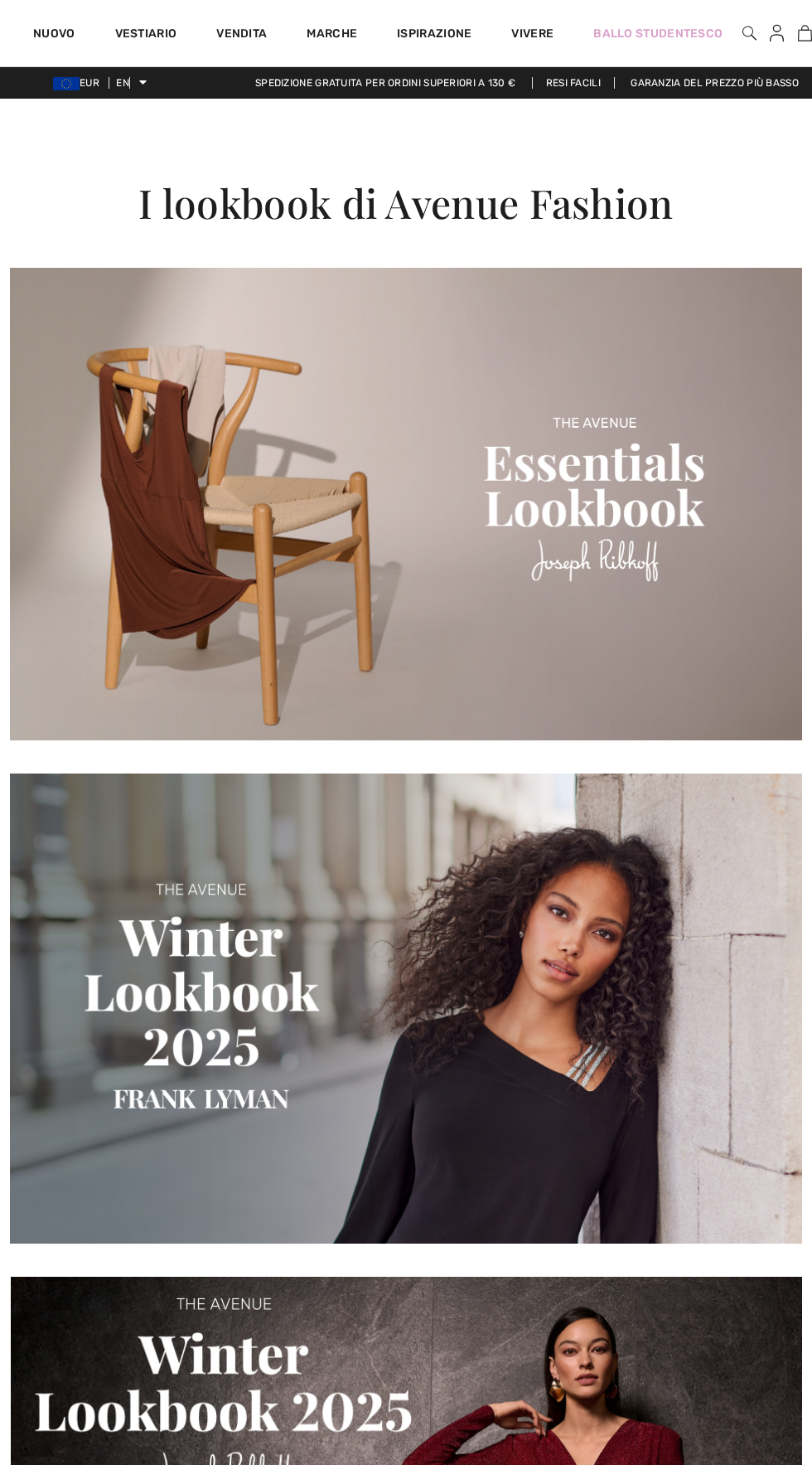
checkbox input "true"
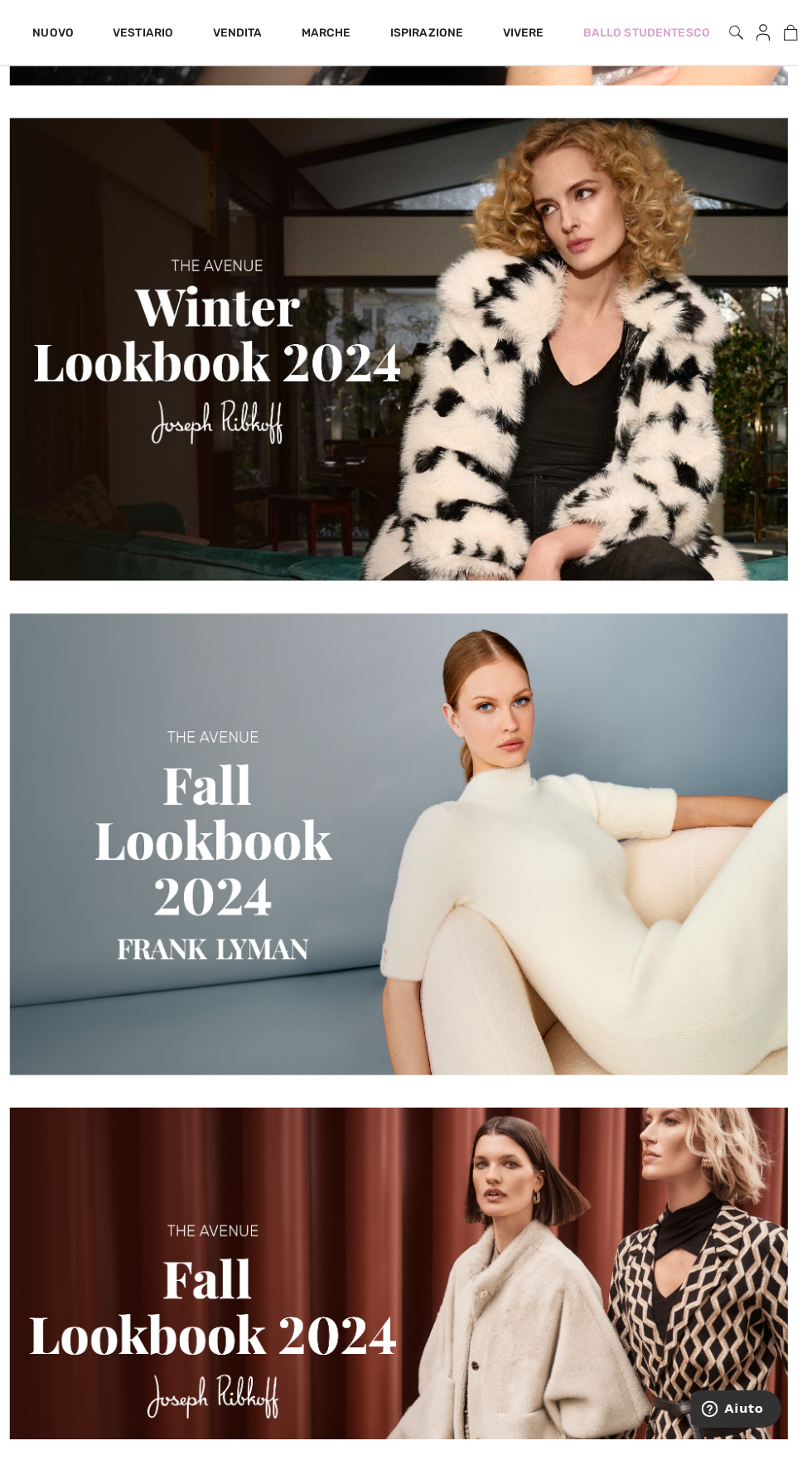
scroll to position [4731, 0]
